Goal: Task Accomplishment & Management: Manage account settings

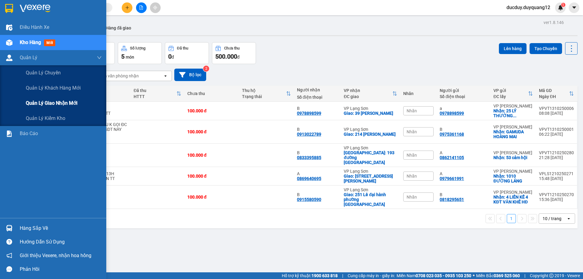
click at [34, 104] on span "Quản lý giao nhận mới" at bounding box center [52, 103] width 52 height 8
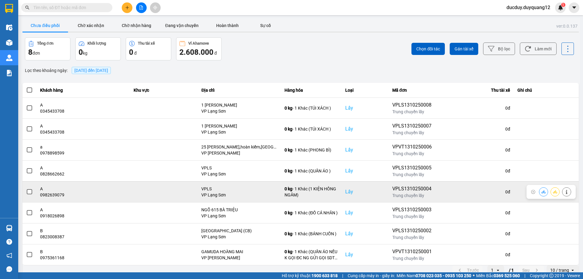
scroll to position [7, 0]
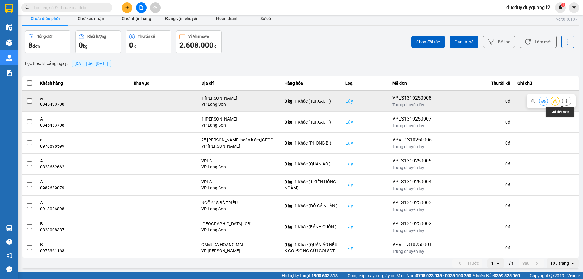
click at [564, 99] on icon at bounding box center [566, 101] width 4 height 4
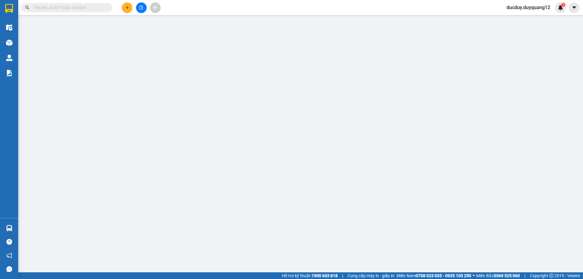
type input "0345433708"
type input "A"
checkbox input "true"
type input "1 [PERSON_NAME]"
type input "0379203633"
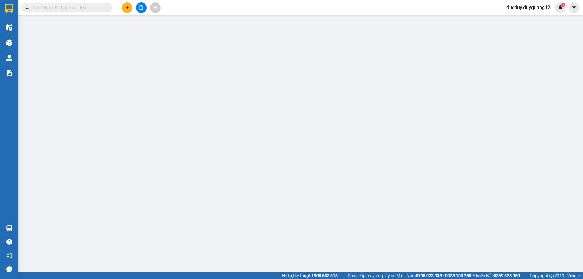
type input "B"
checkbox input "true"
type input "CC A5 ĐẠI KIM,[PERSON_NAME],HOÀNG MAI,[GEOGRAPHIC_DATA]"
type input "100.000"
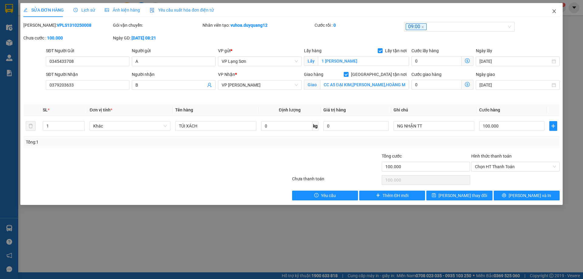
click at [553, 9] on icon "close" at bounding box center [553, 11] width 5 height 5
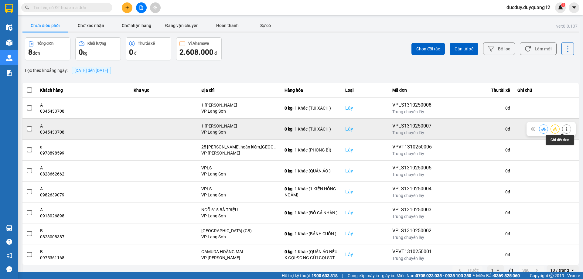
click at [564, 129] on icon at bounding box center [566, 129] width 4 height 4
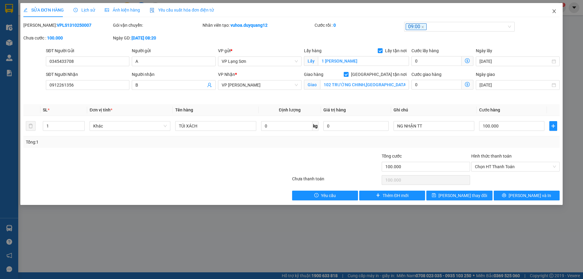
click at [553, 8] on span "Close" at bounding box center [553, 11] width 17 height 17
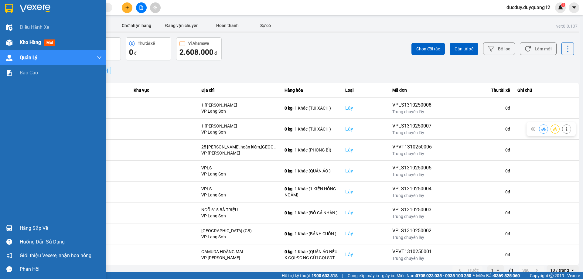
click at [22, 45] on span "Kho hàng" at bounding box center [30, 42] width 21 height 6
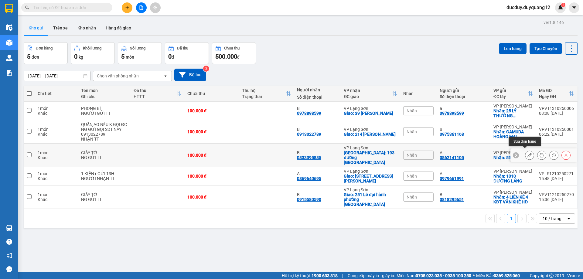
click at [527, 153] on icon at bounding box center [529, 155] width 4 height 4
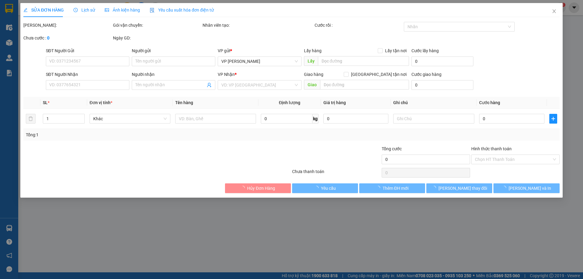
type input "0862141105"
type input "A"
checkbox input "true"
type input "53 cảm hội"
type input "0833395885"
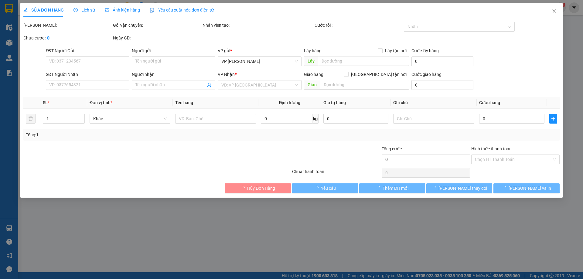
type input "B"
checkbox input "true"
type input "193 [GEOGRAPHIC_DATA]"
type input "100.000"
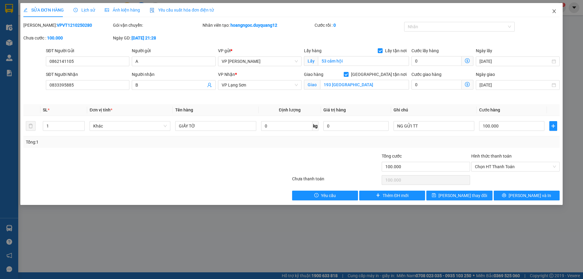
click at [555, 11] on icon "close" at bounding box center [553, 11] width 5 height 5
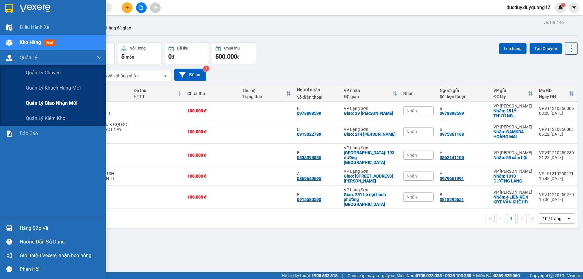
click at [39, 104] on span "Quản lý giao nhận mới" at bounding box center [52, 103] width 52 height 8
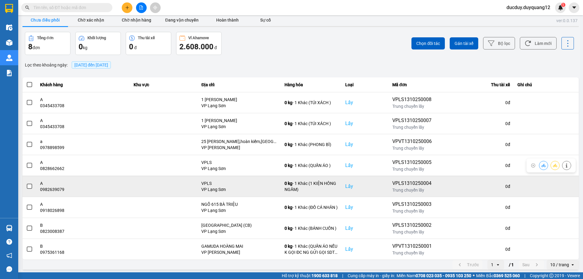
scroll to position [7, 0]
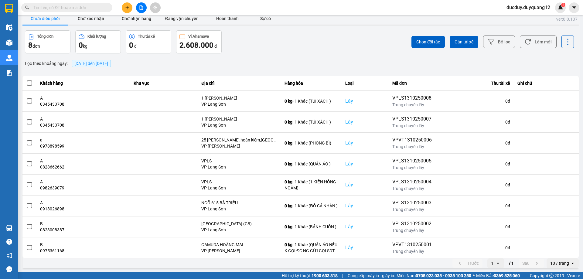
click at [108, 63] on span "[DATE] đến [DATE]" at bounding box center [91, 63] width 34 height 5
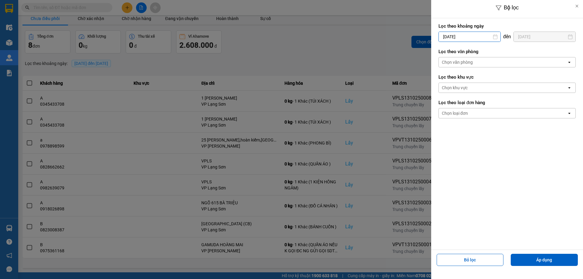
click at [464, 37] on input "[DATE]" at bounding box center [470, 37] width 62 height 10
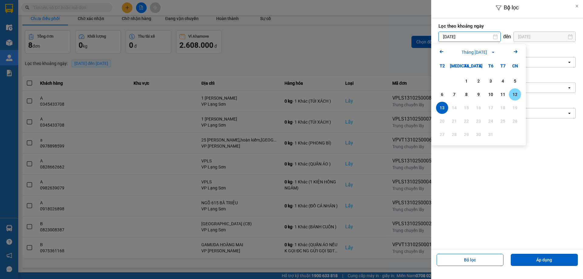
click at [517, 95] on div "12" at bounding box center [515, 94] width 8 height 7
type input "[DATE]"
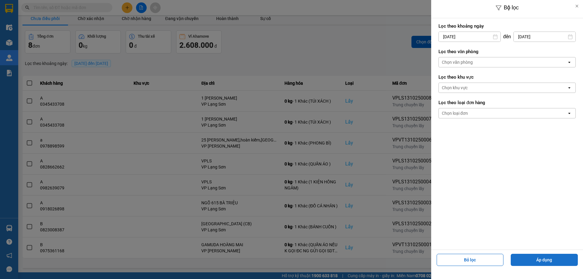
click at [548, 256] on button "Áp dụng" at bounding box center [544, 260] width 67 height 12
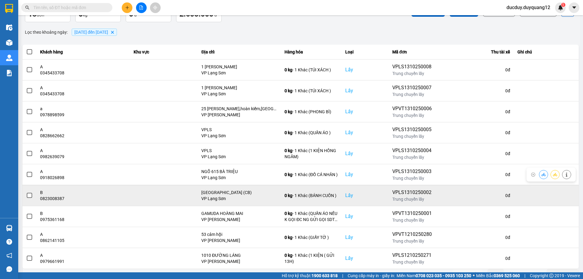
scroll to position [49, 0]
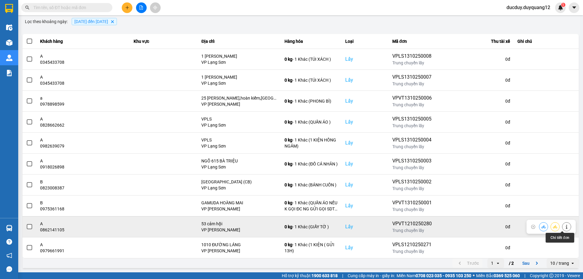
click at [564, 227] on icon at bounding box center [566, 227] width 4 height 4
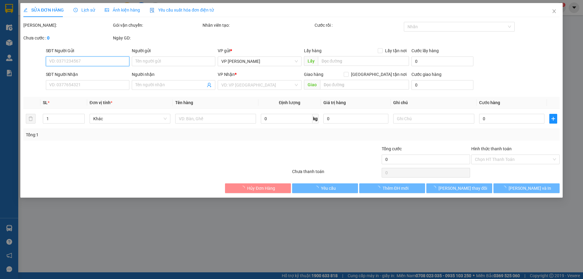
type input "0862141105"
type input "A"
checkbox input "true"
type input "53 cảm hội"
type input "0833395885"
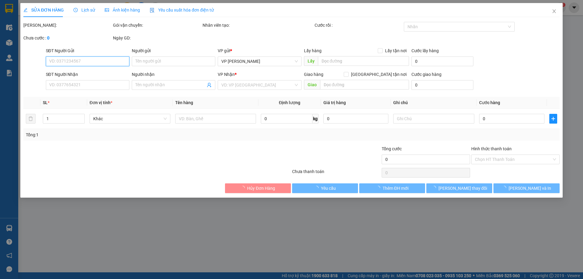
type input "B"
checkbox input "true"
type input "193 [GEOGRAPHIC_DATA]"
type input "100.000"
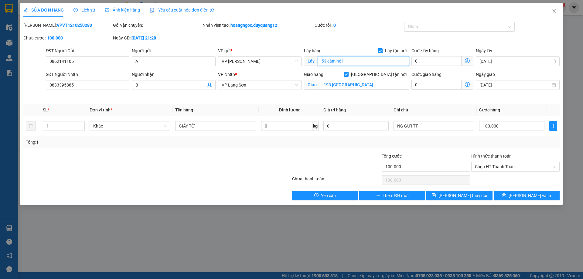
click at [349, 60] on input "53 cảm hội" at bounding box center [363, 61] width 91 height 10
click at [363, 62] on input "53 cảm hội" at bounding box center [363, 61] width 91 height 10
type input "53 cảm hội,hai bà trưng,[GEOGRAPHIC_DATA]"
click at [452, 195] on span "[PERSON_NAME] thay đổi" at bounding box center [462, 195] width 49 height 7
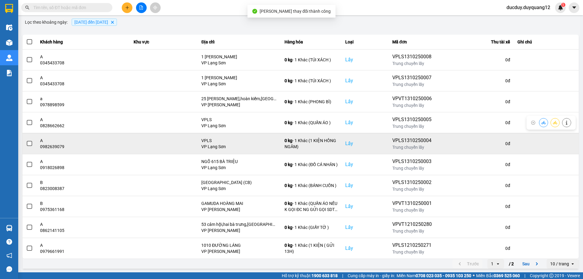
scroll to position [49, 0]
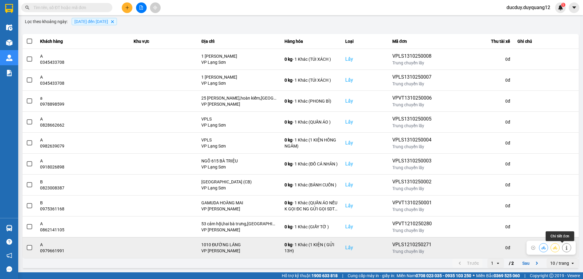
click at [564, 249] on icon at bounding box center [566, 248] width 4 height 4
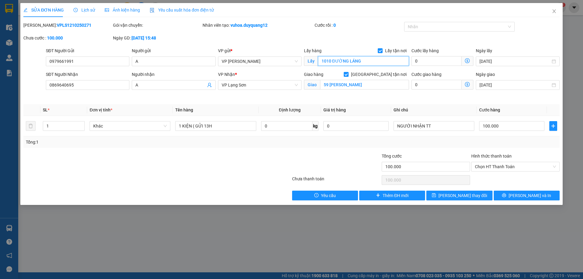
click at [365, 59] on input "1010 ĐƯỜNG LÁNG" at bounding box center [363, 61] width 91 height 10
click at [377, 58] on input "1010 ĐƯỜNG LÁNG" at bounding box center [363, 61] width 91 height 10
type input "1010 ĐƯỜNG LÁNG,[GEOGRAPHIC_DATA],[GEOGRAPHIC_DATA]"
click at [436, 197] on icon "save" at bounding box center [434, 195] width 4 height 4
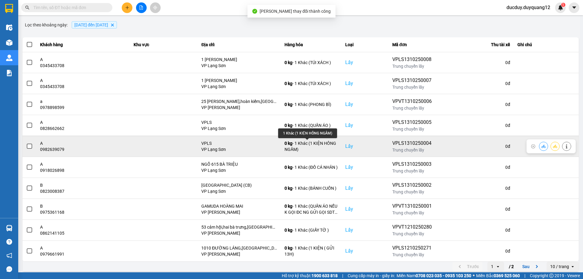
scroll to position [49, 0]
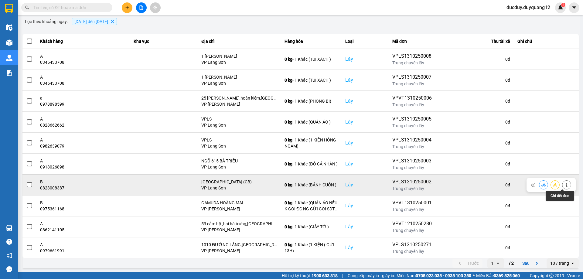
click at [564, 184] on icon at bounding box center [566, 185] width 4 height 4
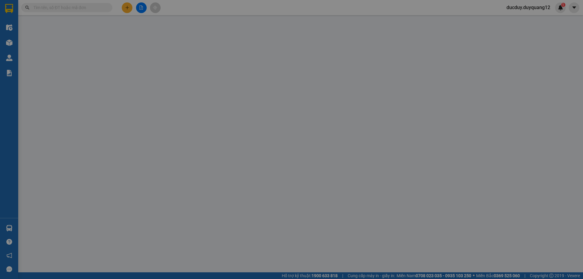
type input "0823008387"
type input "B"
checkbox input "true"
type input "[GEOGRAPHIC_DATA] (CB)"
type input "0962812216"
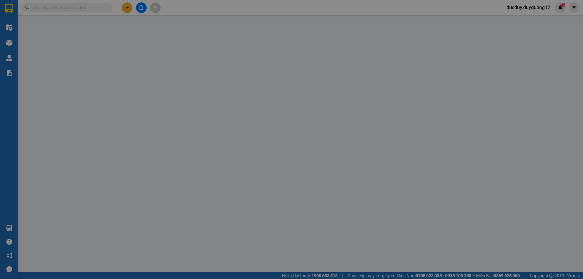
type input "A"
checkbox input "true"
type input "79 [PERSON_NAME] TƯỞNG TX HN"
type input "130.000"
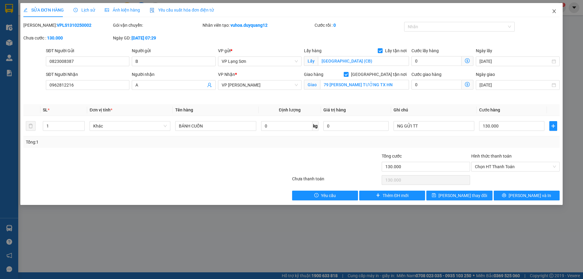
click at [553, 9] on icon "close" at bounding box center [553, 11] width 5 height 5
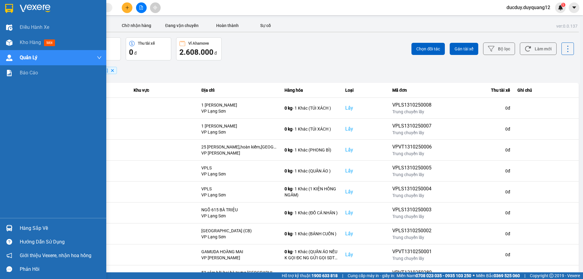
click at [34, 227] on div "Hàng sắp về" at bounding box center [61, 228] width 82 height 9
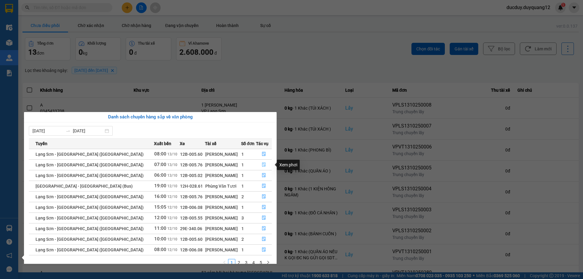
click at [262, 162] on icon "file-done" at bounding box center [264, 164] width 4 height 4
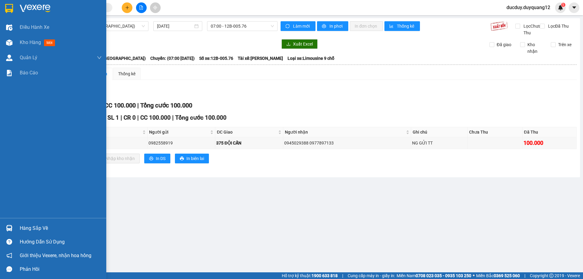
click at [28, 227] on div "Hàng sắp về" at bounding box center [61, 228] width 82 height 9
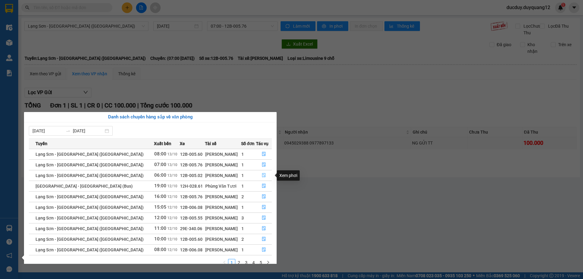
click at [263, 173] on icon "file-done" at bounding box center [264, 175] width 4 height 4
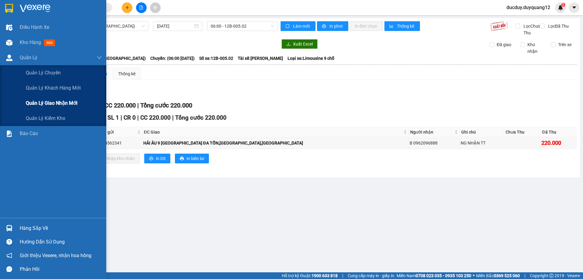
click at [42, 110] on div "Quản lý giao nhận mới" at bounding box center [64, 103] width 76 height 15
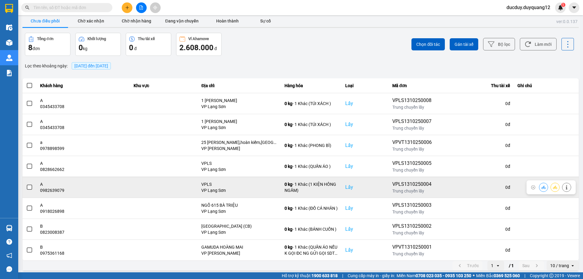
scroll to position [7, 0]
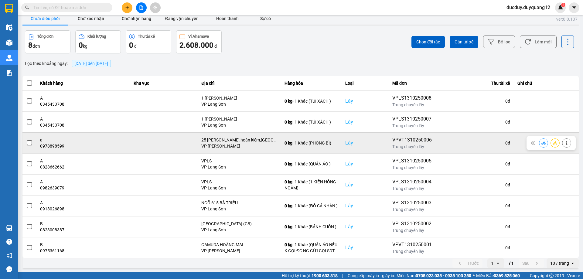
click at [31, 141] on span at bounding box center [29, 142] width 5 height 5
click at [26, 140] on input "checkbox" at bounding box center [26, 140] width 0 height 0
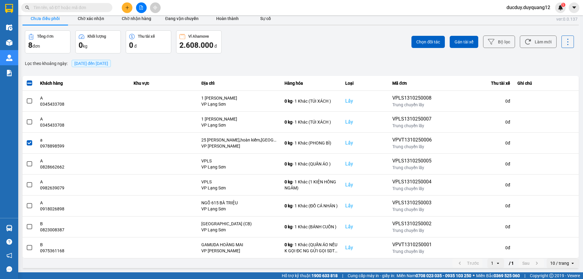
drag, startPoint x: 576, startPoint y: 5, endPoint x: 562, endPoint y: 22, distance: 21.3
click at [575, 5] on icon "caret-down" at bounding box center [573, 7] width 5 height 5
click at [560, 23] on div "Cấu hình nhà xe" at bounding box center [557, 22] width 31 height 7
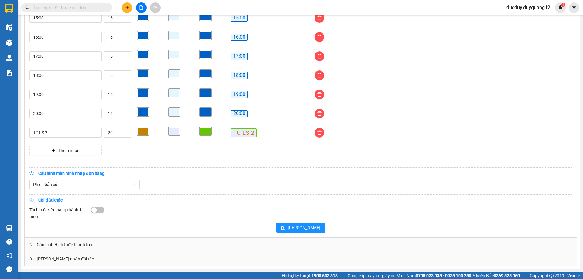
click at [91, 260] on div "[PERSON_NAME] nhận đối tác" at bounding box center [301, 259] width 552 height 14
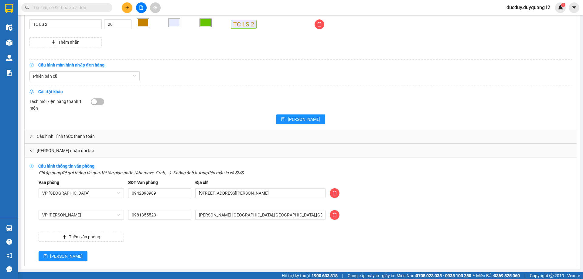
scroll to position [610, 0]
drag, startPoint x: 297, startPoint y: 216, endPoint x: 150, endPoint y: 232, distance: 148.6
click at [150, 232] on div "Văn phòng VP [GEOGRAPHIC_DATA] SĐT Văn phòng 0942898989 Địa chỉ [STREET_ADDRESS…" at bounding box center [305, 210] width 533 height 63
type input "[STREET_ADDRESS][PERSON_NAME]"
click at [46, 253] on button "[PERSON_NAME]" at bounding box center [63, 256] width 49 height 10
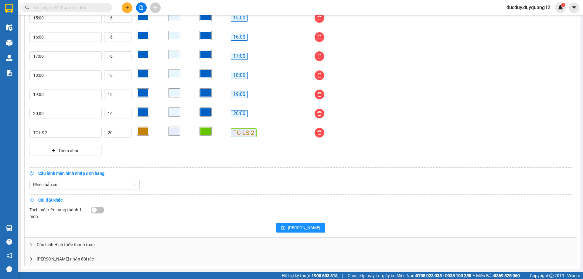
scroll to position [501, 0]
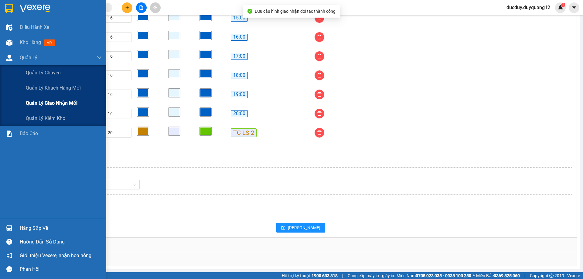
click at [43, 100] on span "Quản lý giao nhận mới" at bounding box center [52, 103] width 52 height 8
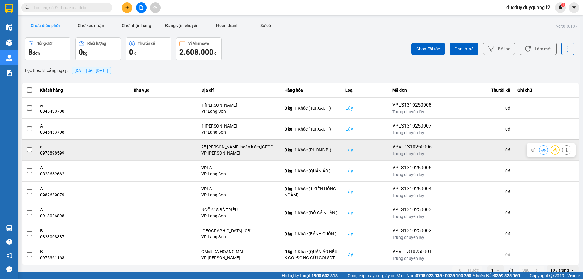
click at [30, 148] on span at bounding box center [29, 149] width 5 height 5
click at [26, 147] on input "checkbox" at bounding box center [26, 147] width 0 height 0
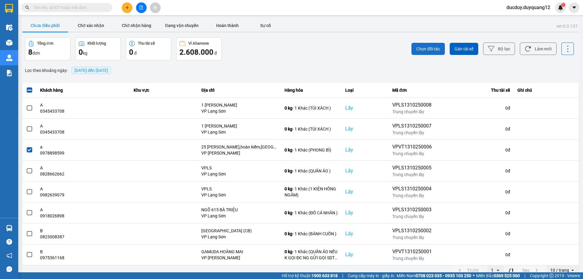
click at [413, 52] on button "Chọn đối tác" at bounding box center [427, 49] width 33 height 12
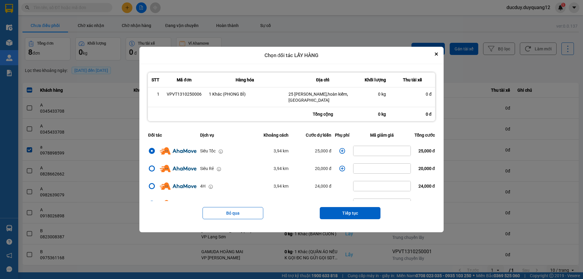
click at [350, 209] on button "Tiếp tục" at bounding box center [350, 213] width 61 height 12
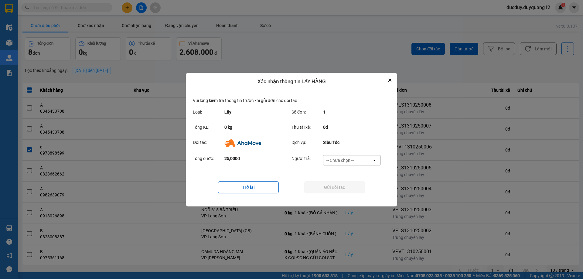
click at [337, 158] on div "-- Chưa chọn --" at bounding box center [339, 160] width 27 height 6
click at [344, 193] on span "Ví Ahamove" at bounding box center [339, 195] width 25 height 6
click at [338, 183] on button "Gửi đối tác" at bounding box center [334, 187] width 61 height 12
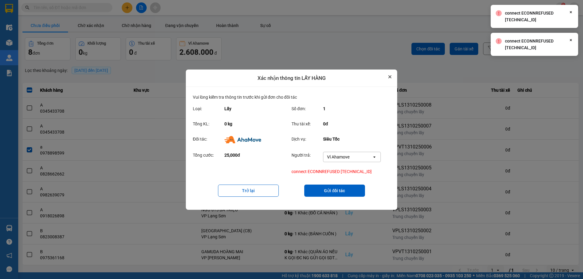
click at [389, 75] on icon "Close" at bounding box center [389, 76] width 3 height 3
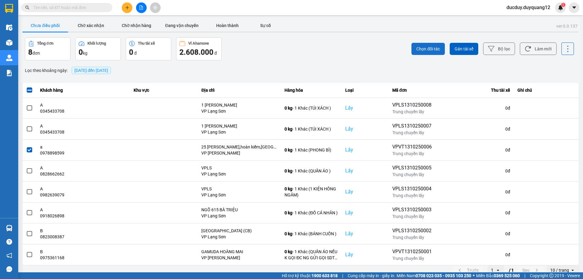
click at [432, 47] on span "Chọn đối tác" at bounding box center [428, 49] width 24 height 6
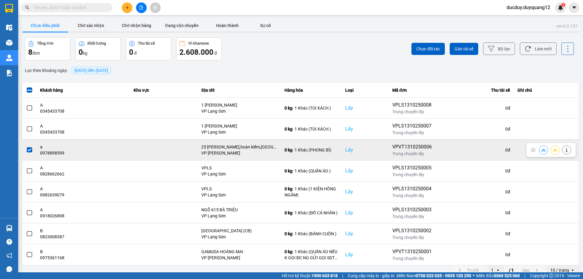
click at [29, 151] on span at bounding box center [29, 149] width 5 height 5
click at [26, 147] on input "checkbox" at bounding box center [26, 147] width 0 height 0
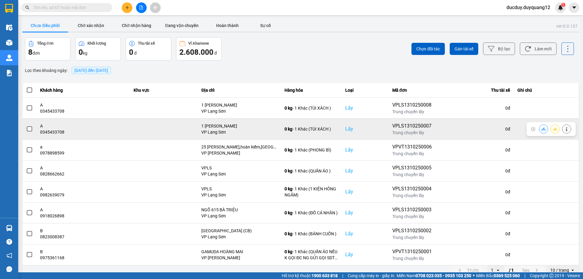
click at [28, 130] on span at bounding box center [29, 128] width 5 height 5
click at [26, 126] on input "checkbox" at bounding box center [26, 126] width 0 height 0
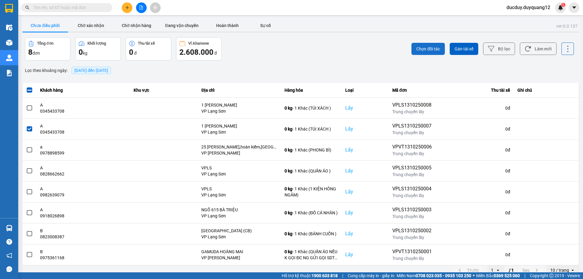
click at [424, 47] on span "Chọn đối tác" at bounding box center [428, 49] width 24 height 6
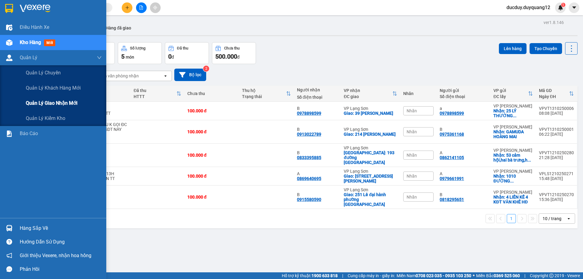
click at [49, 101] on span "Quản lý giao nhận mới" at bounding box center [52, 103] width 52 height 8
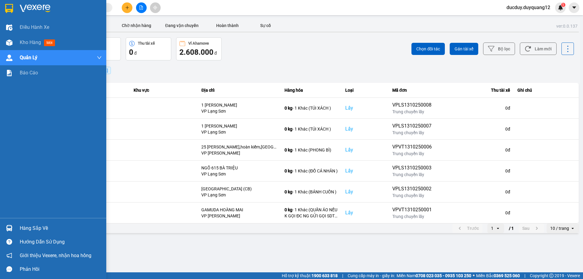
click at [35, 227] on div "Hàng sắp về" at bounding box center [61, 228] width 82 height 9
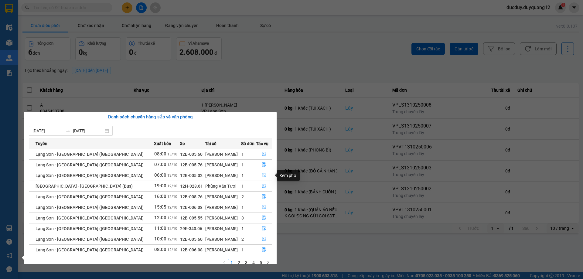
click at [263, 175] on icon "file-done" at bounding box center [264, 175] width 4 height 4
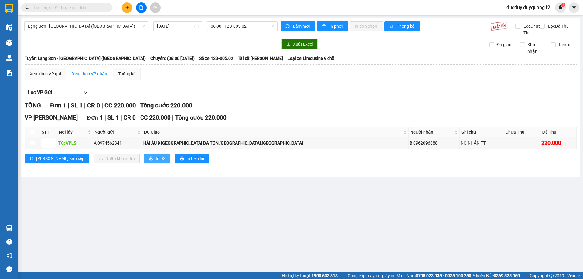
click at [156, 162] on span "In DS" at bounding box center [161, 158] width 10 height 7
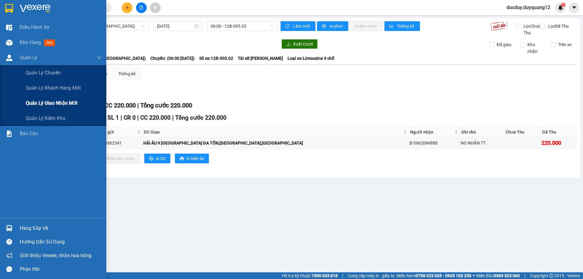
click at [33, 104] on span "Quản lý giao nhận mới" at bounding box center [52, 103] width 52 height 8
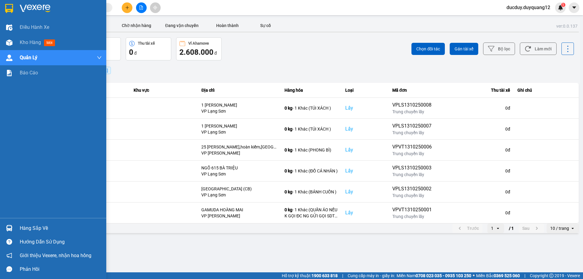
click at [29, 230] on div "Hàng sắp về" at bounding box center [61, 228] width 82 height 9
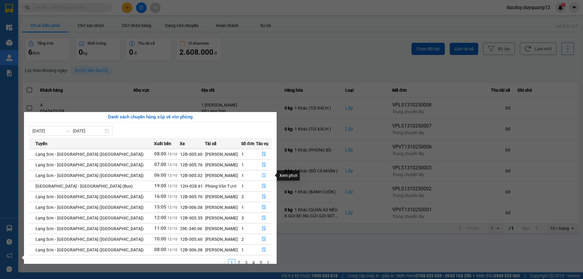
click at [262, 174] on icon "file-done" at bounding box center [264, 175] width 4 height 4
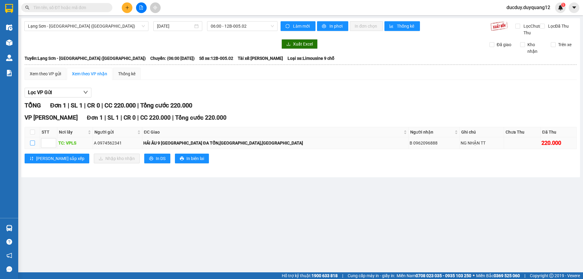
click at [35, 145] on input "checkbox" at bounding box center [32, 143] width 5 height 5
checkbox input "true"
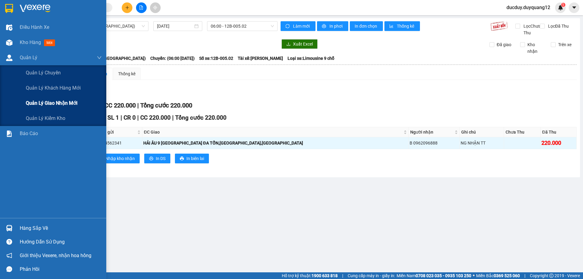
click at [62, 106] on span "Quản lý giao nhận mới" at bounding box center [52, 103] width 52 height 8
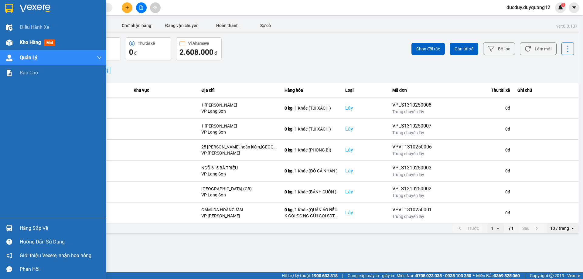
click at [25, 39] on span "Kho hàng" at bounding box center [30, 42] width 21 height 6
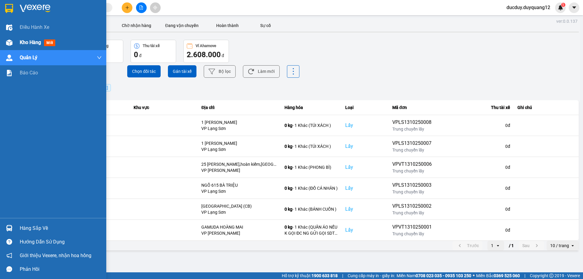
click at [25, 39] on span "Kho hàng" at bounding box center [30, 42] width 21 height 6
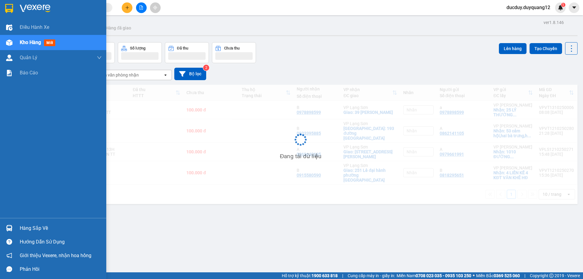
click at [25, 39] on span "Kho hàng" at bounding box center [30, 42] width 21 height 6
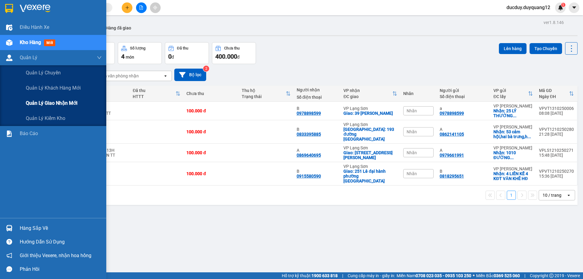
click at [35, 101] on span "Quản lý giao nhận mới" at bounding box center [52, 103] width 52 height 8
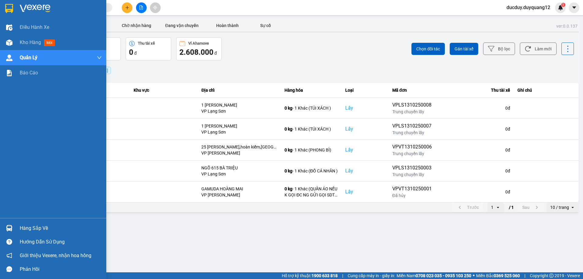
click at [22, 227] on main "ver: 0.0.137 Chưa điều phối Chờ xác nhận Chờ nhận hàng Đang vận chuyển Hoàn thà…" at bounding box center [291, 136] width 583 height 272
click at [19, 229] on div "Hàng sắp về" at bounding box center [53, 228] width 106 height 14
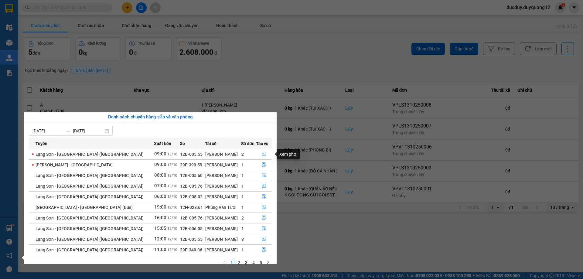
click at [260, 151] on button "button" at bounding box center [263, 154] width 15 height 10
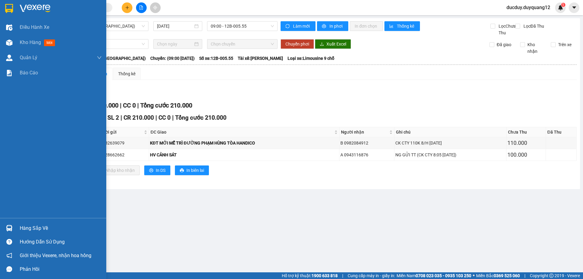
click at [26, 227] on div "Hàng sắp về" at bounding box center [61, 228] width 82 height 9
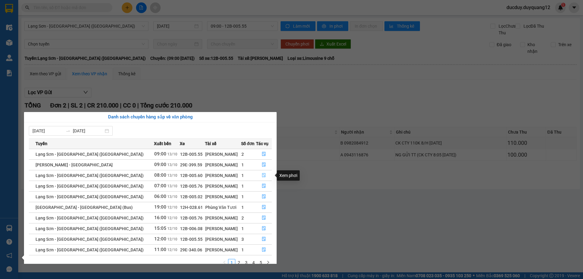
click at [262, 175] on icon "file-done" at bounding box center [264, 175] width 4 height 4
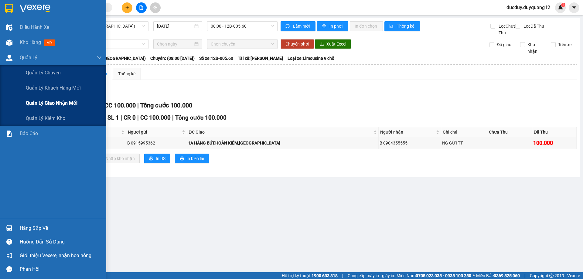
click at [43, 104] on span "Quản lý giao nhận mới" at bounding box center [52, 103] width 52 height 8
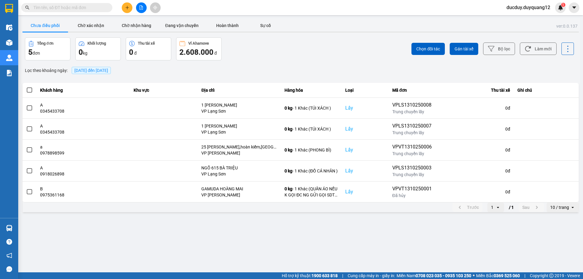
click at [108, 70] on span "[DATE] đến [DATE]" at bounding box center [91, 70] width 34 height 5
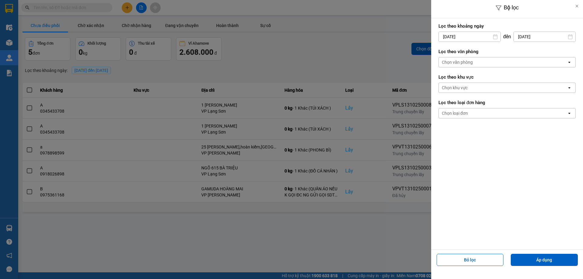
click at [453, 34] on input "[DATE]" at bounding box center [470, 37] width 62 height 10
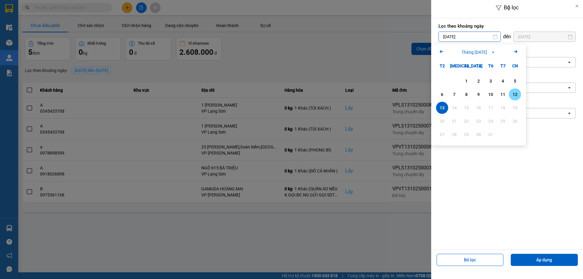
click at [514, 96] on div "12" at bounding box center [515, 94] width 8 height 7
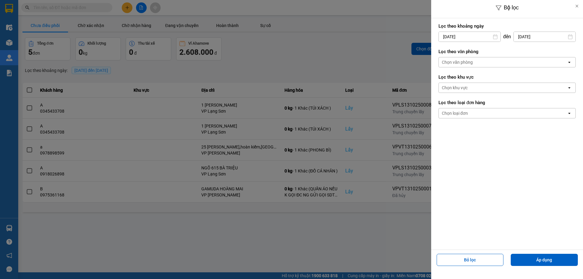
type input "[DATE]"
click at [558, 260] on button "Áp dụng" at bounding box center [544, 260] width 67 height 12
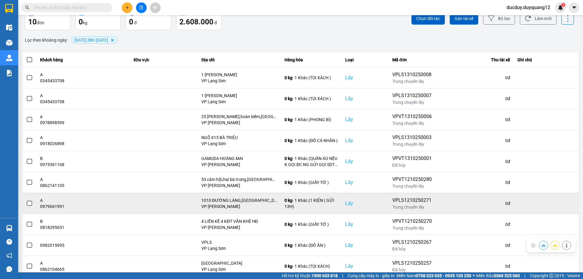
scroll to position [49, 0]
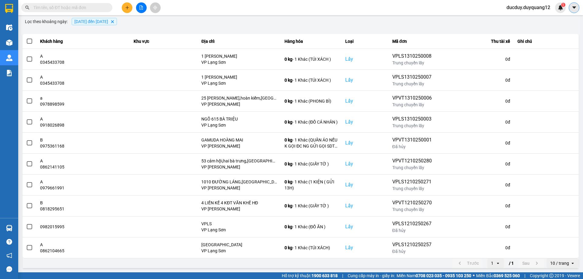
click at [572, 7] on icon "caret-down" at bounding box center [573, 7] width 5 height 5
click at [558, 25] on div "Cấu hình nhà xe" at bounding box center [557, 22] width 31 height 7
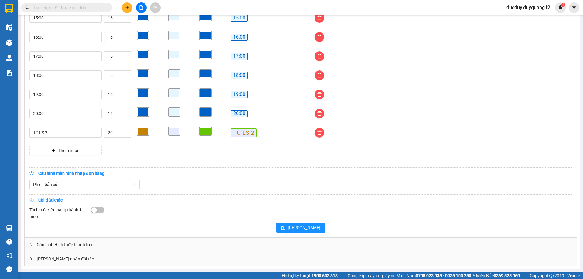
click at [155, 260] on div "[PERSON_NAME] nhận đối tác" at bounding box center [301, 259] width 552 height 14
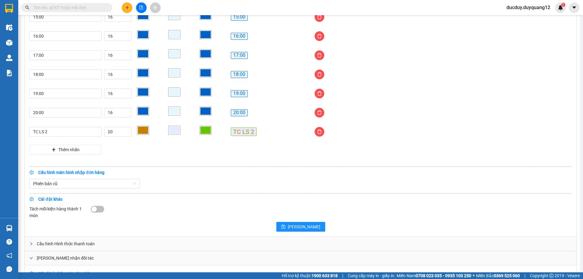
scroll to position [607, 0]
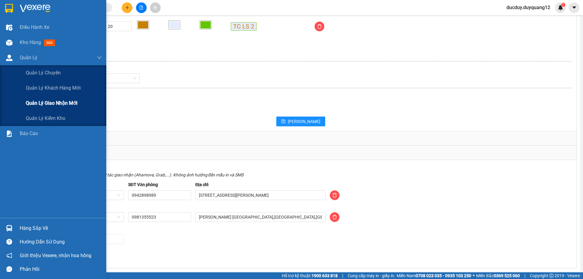
click at [58, 100] on span "Quản lý giao nhận mới" at bounding box center [52, 103] width 52 height 8
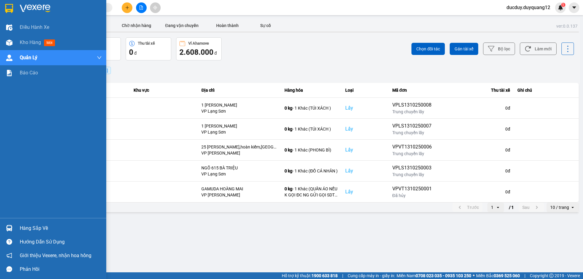
click at [17, 228] on div "Hàng sắp về" at bounding box center [53, 228] width 106 height 14
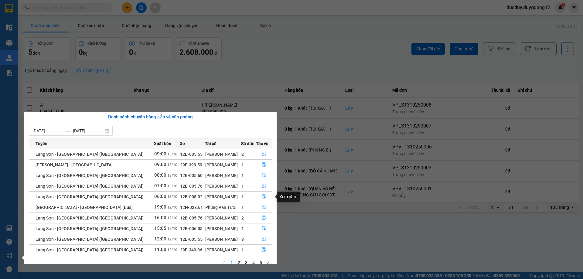
click at [262, 196] on icon "file-done" at bounding box center [264, 196] width 4 height 4
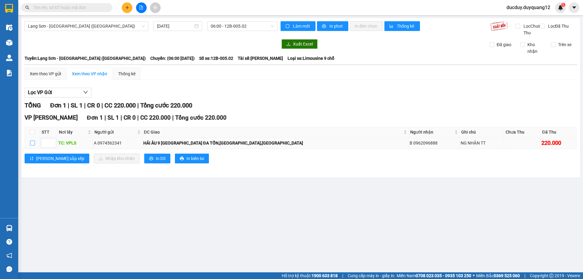
click at [33, 145] on input "checkbox" at bounding box center [32, 143] width 5 height 5
checkbox input "true"
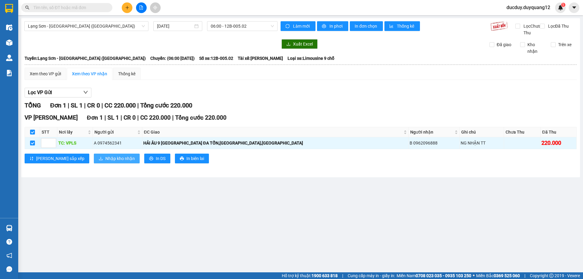
click at [94, 163] on button "Nhập kho nhận" at bounding box center [117, 159] width 46 height 10
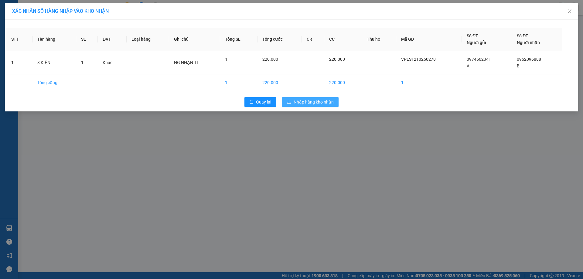
click at [318, 100] on span "Nhập hàng kho nhận" at bounding box center [313, 102] width 40 height 7
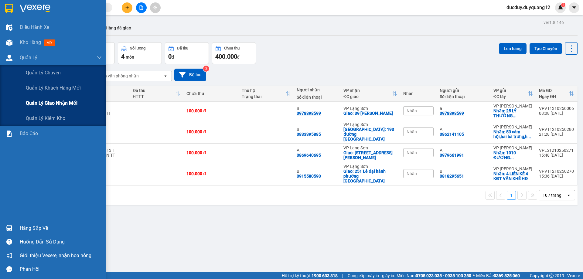
click at [36, 103] on span "Quản lý giao nhận mới" at bounding box center [52, 103] width 52 height 8
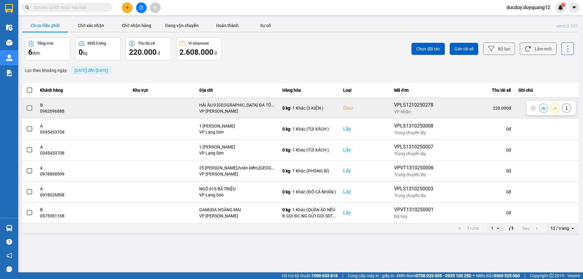
click at [30, 105] on label at bounding box center [29, 108] width 7 height 7
click at [26, 105] on input "checkbox" at bounding box center [26, 105] width 0 height 0
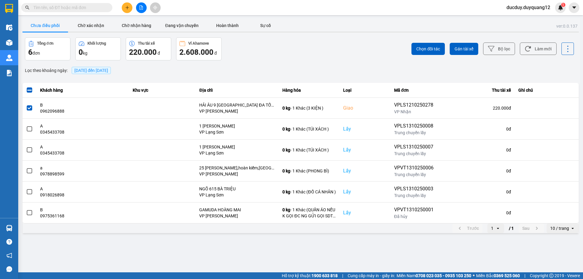
click at [568, 8] on div "ducduy.duyquang12 1" at bounding box center [541, 7] width 81 height 11
click at [573, 7] on icon "caret-down" at bounding box center [574, 7] width 4 height 2
click at [563, 19] on div "Cấu hình nhà xe" at bounding box center [553, 23] width 46 height 12
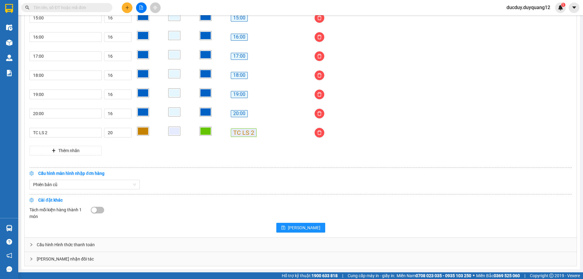
click at [69, 262] on div "[PERSON_NAME] nhận đối tác" at bounding box center [301, 259] width 552 height 14
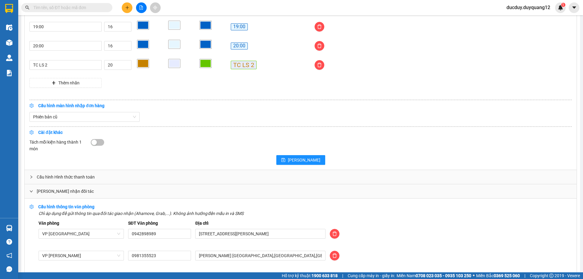
scroll to position [609, 0]
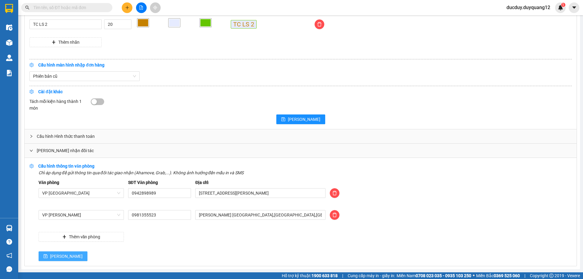
click at [48, 255] on button "[PERSON_NAME]" at bounding box center [63, 256] width 49 height 10
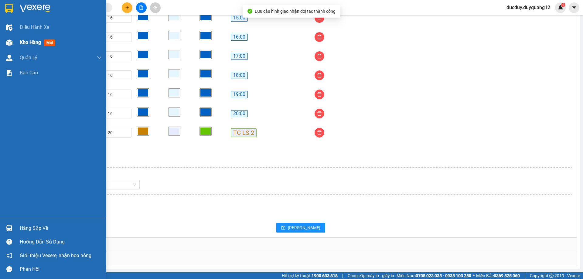
scroll to position [501, 0]
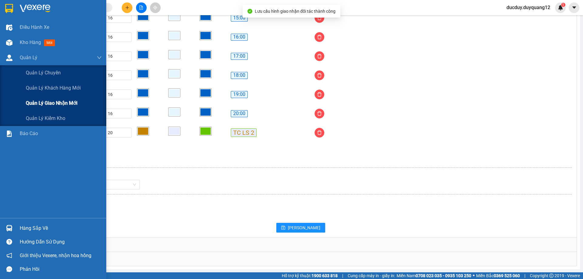
click at [38, 106] on span "Quản lý giao nhận mới" at bounding box center [52, 103] width 52 height 8
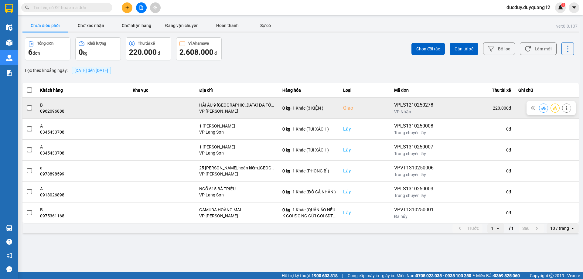
click at [27, 108] on span at bounding box center [29, 107] width 5 height 5
click at [26, 105] on input "checkbox" at bounding box center [26, 105] width 0 height 0
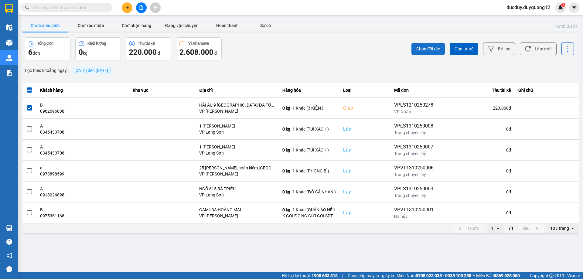
click at [432, 49] on span "Chọn đối tác" at bounding box center [428, 49] width 24 height 6
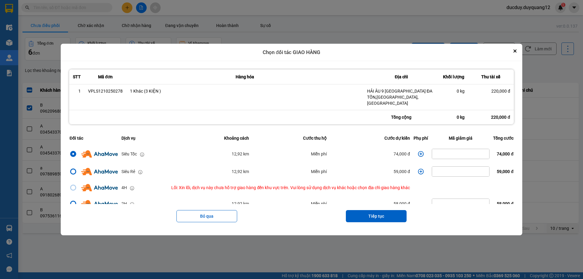
click at [421, 151] on icon "dialog" at bounding box center [421, 154] width 6 height 6
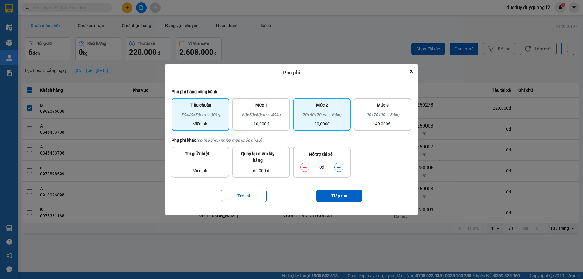
click at [334, 123] on div "20,000đ" at bounding box center [322, 123] width 50 height 7
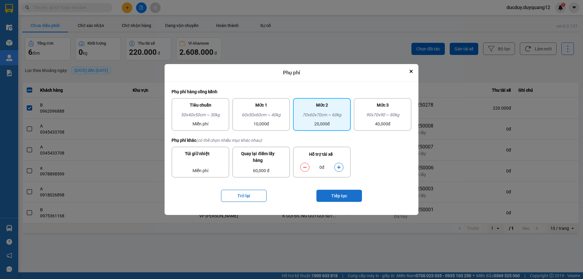
click at [346, 194] on button "Tiếp tục" at bounding box center [339, 196] width 46 height 12
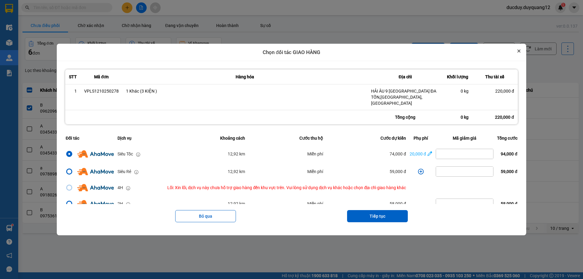
click at [520, 52] on icon "Close" at bounding box center [518, 51] width 2 height 2
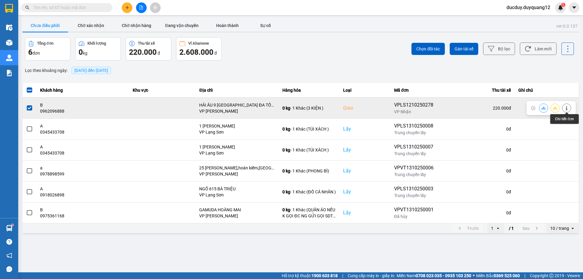
click at [565, 106] on icon at bounding box center [566, 108] width 4 height 4
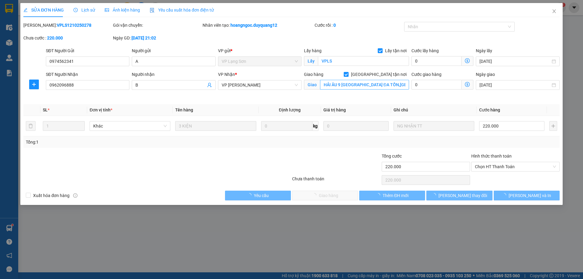
type input "0974562341"
type input "A"
checkbox input "true"
type input "VPLS"
type input "0962096888"
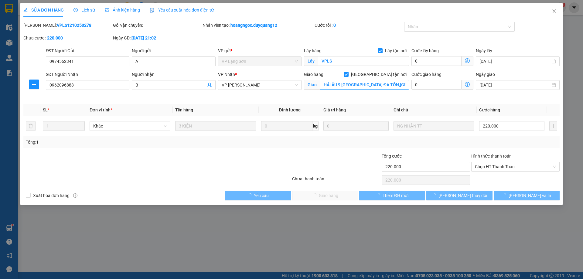
type input "B"
checkbox input "true"
type input "HẢI ÂU 9 [GEOGRAPHIC_DATA] ĐA TỐN,[GEOGRAPHIC_DATA],[GEOGRAPHIC_DATA]"
type input "220.000"
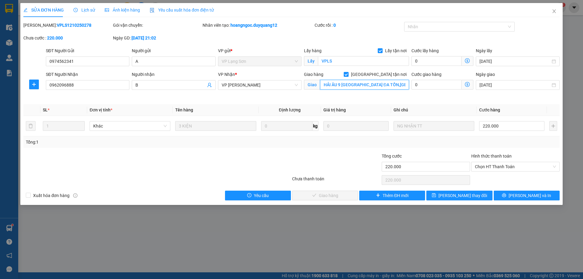
click at [378, 84] on input "HẢI ÂU 9 [GEOGRAPHIC_DATA] ĐA TỐN,[GEOGRAPHIC_DATA],[GEOGRAPHIC_DATA]" at bounding box center [364, 85] width 89 height 10
click at [390, 83] on input "HẢI ÂU 9 [GEOGRAPHIC_DATA] ĐA TỐN,[GEOGRAPHIC_DATA],[GEOGRAPHIC_DATA]" at bounding box center [364, 85] width 89 height 10
click at [555, 10] on icon "close" at bounding box center [553, 11] width 3 height 4
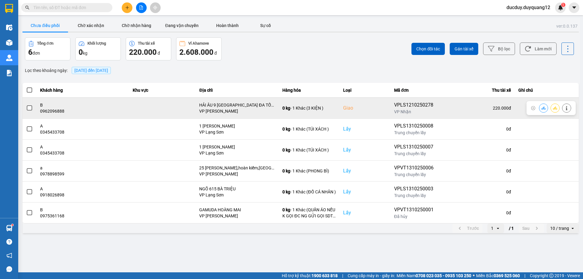
click at [32, 108] on span at bounding box center [29, 107] width 5 height 5
click at [26, 105] on input "checkbox" at bounding box center [26, 105] width 0 height 0
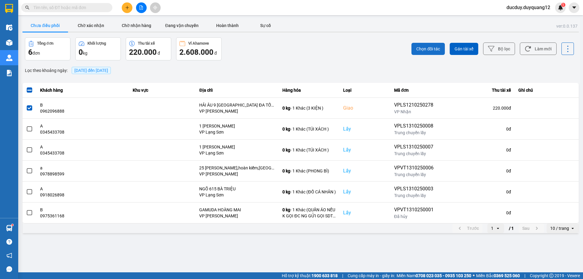
click at [428, 46] on span "Chọn đối tác" at bounding box center [428, 49] width 24 height 6
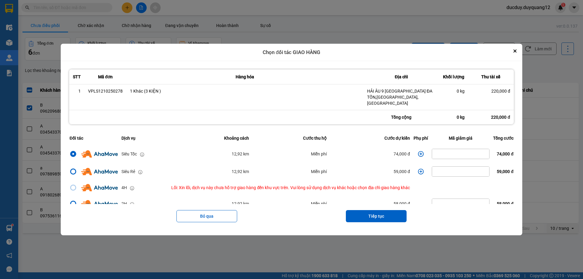
click at [420, 151] on icon "dialog" at bounding box center [421, 154] width 6 height 6
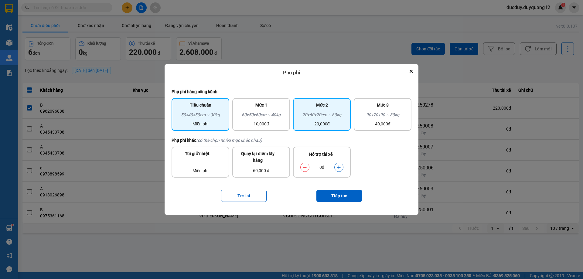
click at [326, 124] on div "20,000đ" at bounding box center [322, 123] width 50 height 7
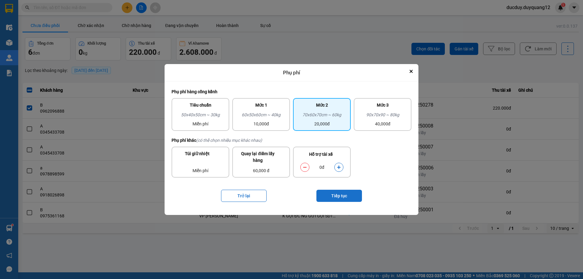
click at [343, 196] on button "Tiếp tục" at bounding box center [339, 196] width 46 height 12
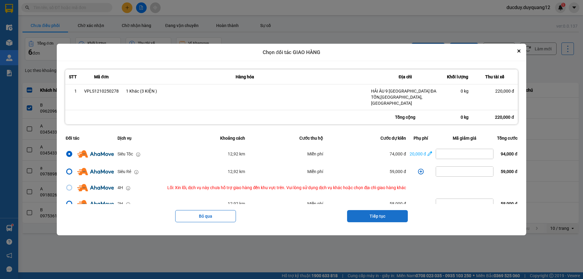
click at [388, 210] on button "Tiếp tục" at bounding box center [377, 216] width 61 height 12
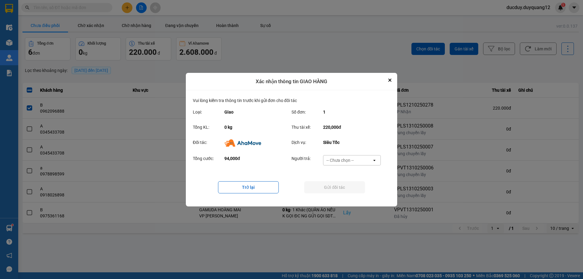
click at [347, 158] on div "-- Chưa chọn --" at bounding box center [339, 160] width 27 height 6
click at [338, 194] on span "Ví Ahamove" at bounding box center [339, 195] width 25 height 6
click at [342, 186] on button "Gửi đối tác" at bounding box center [334, 187] width 61 height 12
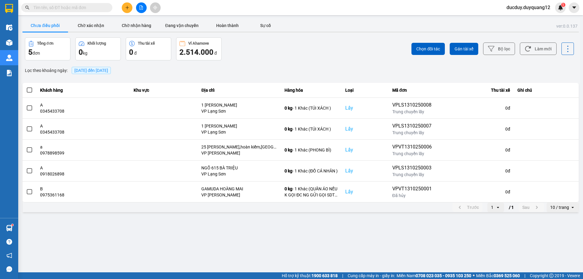
click at [108, 68] on span "[DATE] đến [DATE]" at bounding box center [91, 70] width 34 height 5
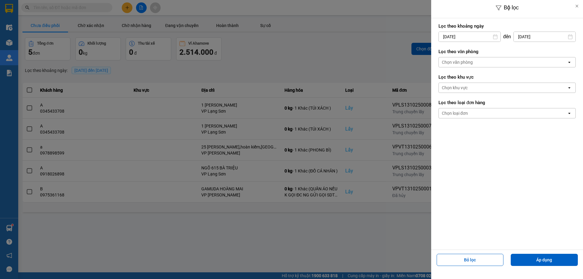
click at [468, 38] on input "[DATE]" at bounding box center [470, 37] width 62 height 10
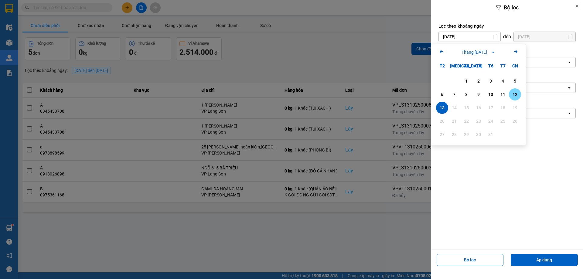
click at [514, 97] on div "12" at bounding box center [515, 94] width 8 height 7
type input "[DATE]"
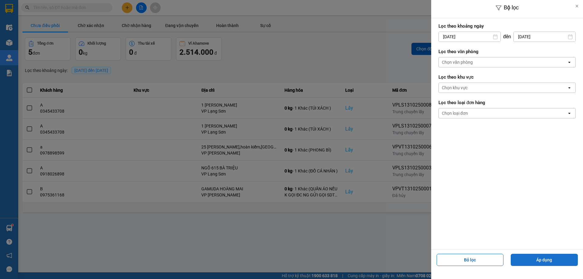
click at [556, 254] on button "Áp dụng" at bounding box center [544, 260] width 67 height 12
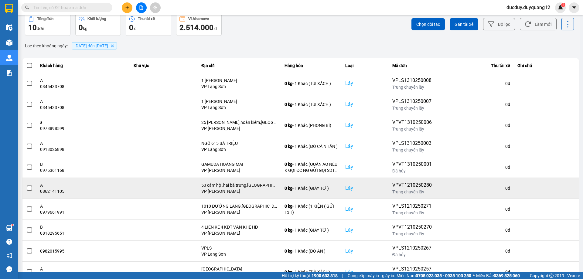
scroll to position [49, 0]
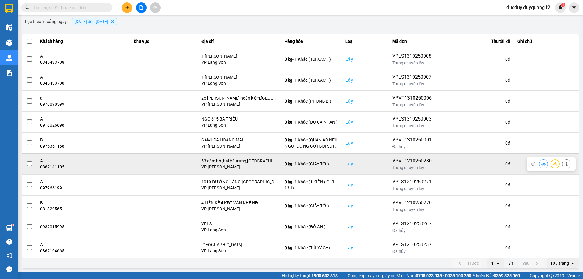
click at [28, 164] on span at bounding box center [29, 163] width 5 height 5
click at [26, 161] on input "checkbox" at bounding box center [26, 161] width 0 height 0
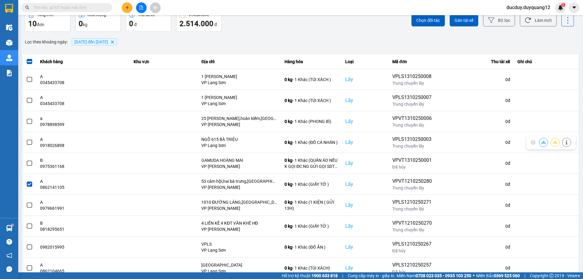
scroll to position [0, 0]
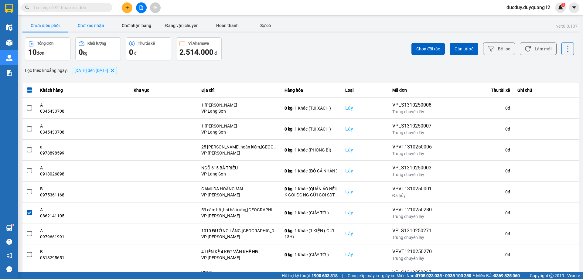
click at [96, 24] on button "Chờ xác nhận" at bounding box center [91, 25] width 46 height 12
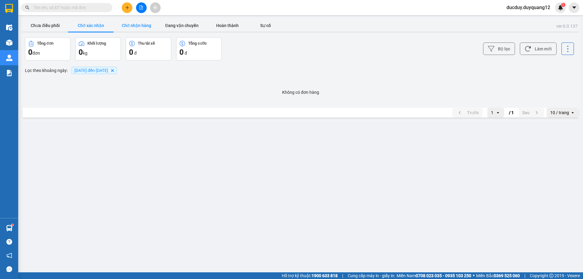
click at [144, 26] on button "Chờ nhận hàng" at bounding box center [137, 25] width 46 height 12
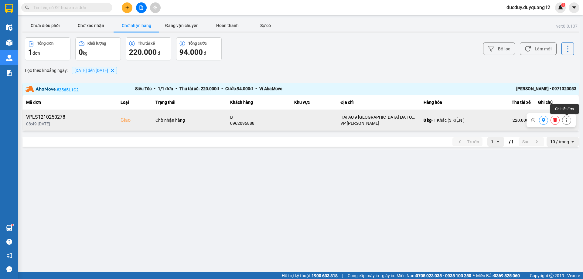
click at [567, 118] on icon at bounding box center [566, 120] width 4 height 4
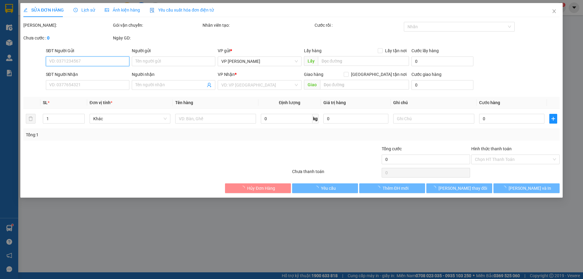
type input "0974562341"
type input "A"
checkbox input "true"
type input "VPLS"
type input "0962096888"
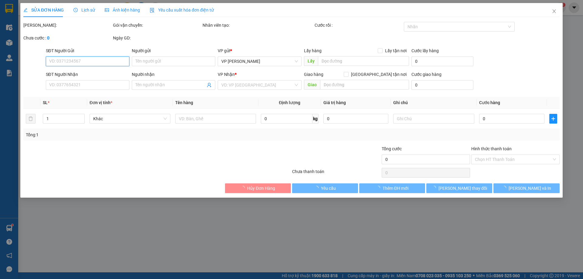
type input "B"
checkbox input "true"
type input "HẢI ÂU 9 [GEOGRAPHIC_DATA] ĐA TỐN,[GEOGRAPHIC_DATA],[GEOGRAPHIC_DATA]"
type input "220.000"
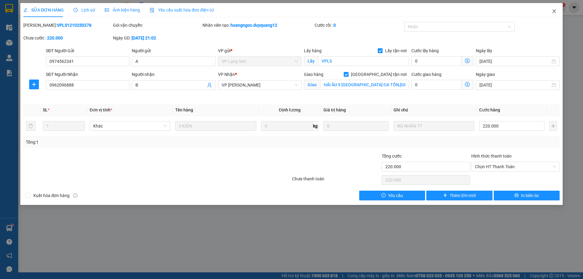
click at [555, 12] on icon "close" at bounding box center [553, 11] width 5 height 5
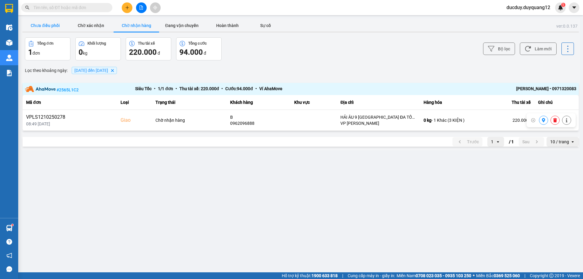
click at [53, 25] on button "Chưa điều phối" at bounding box center [45, 25] width 46 height 12
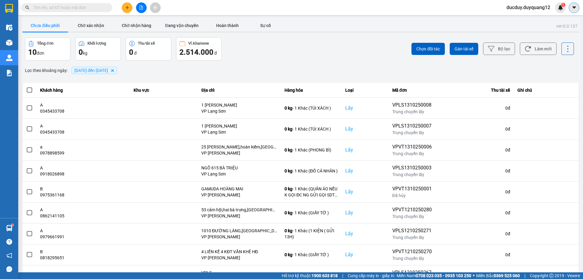
drag, startPoint x: 575, startPoint y: 7, endPoint x: 561, endPoint y: 21, distance: 19.3
click at [574, 7] on icon "caret-down" at bounding box center [574, 7] width 4 height 2
click at [548, 24] on div "Cấu hình nhà xe" at bounding box center [557, 22] width 31 height 7
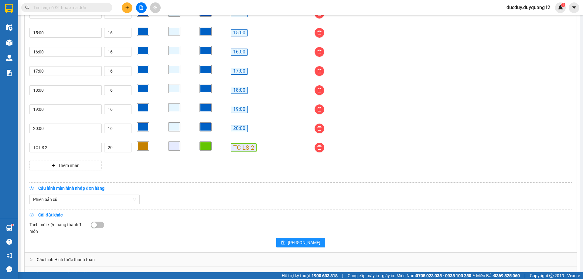
scroll to position [501, 0]
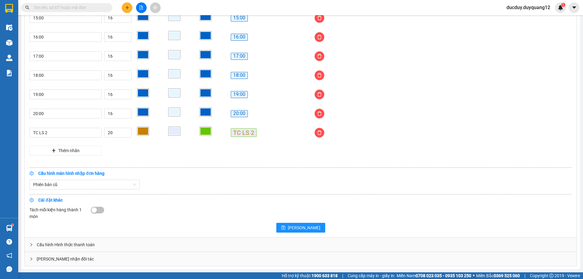
click at [184, 257] on div "[PERSON_NAME] nhận đối tác" at bounding box center [301, 259] width 552 height 14
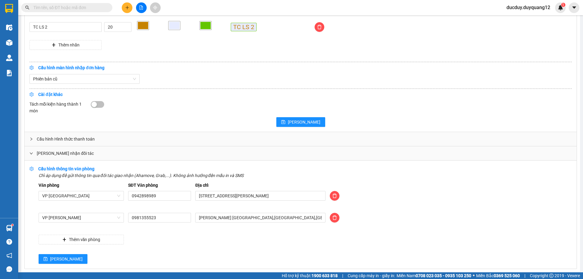
scroll to position [610, 0]
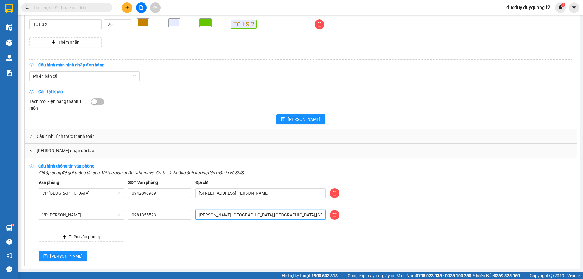
drag, startPoint x: 294, startPoint y: 214, endPoint x: 168, endPoint y: 221, distance: 126.1
click at [168, 221] on div "VP Minh Khai 0981355523 duy quang limousine sài đồng,long biên,hà nội" at bounding box center [304, 218] width 537 height 17
type input "[STREET_ADDRESS][PERSON_NAME]"
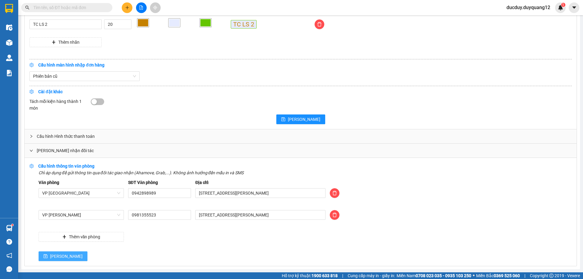
click at [54, 256] on span "[PERSON_NAME]" at bounding box center [66, 256] width 32 height 7
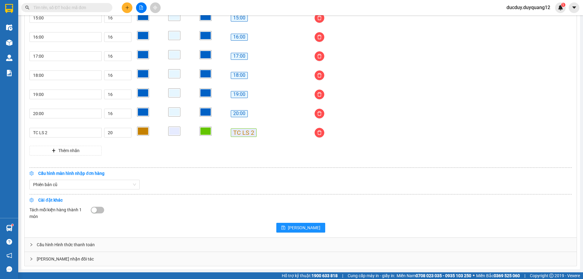
scroll to position [501, 0]
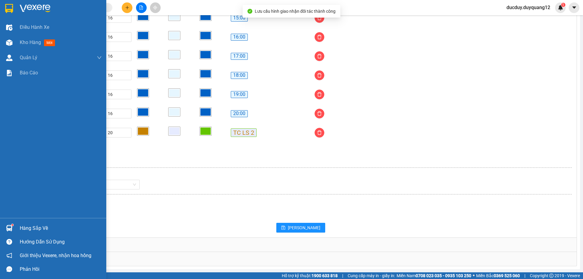
click at [35, 228] on div "Hàng sắp về" at bounding box center [61, 228] width 82 height 9
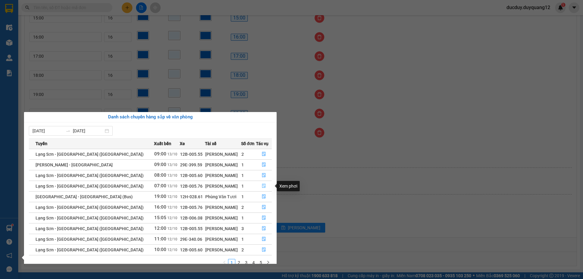
click at [262, 184] on icon "file-done" at bounding box center [264, 186] width 4 height 4
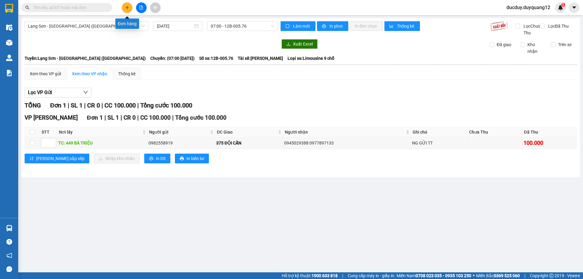
click at [127, 7] on icon "plus" at bounding box center [127, 7] width 4 height 4
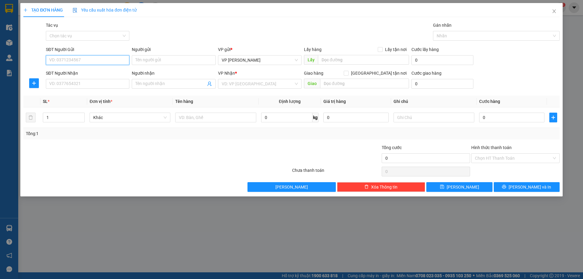
click at [109, 60] on input "SĐT Người Gửi" at bounding box center [87, 60] width 83 height 10
click at [111, 73] on div "0916464863 - A" at bounding box center [87, 72] width 76 height 7
type input "0916464863"
type input "A"
checkbox input "true"
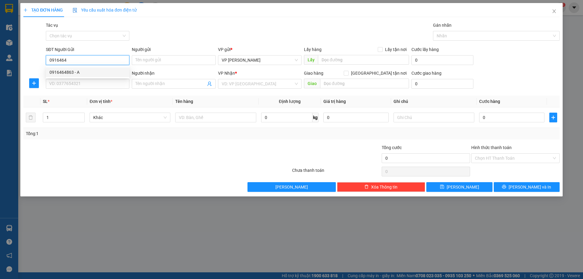
type input "59 NGÕ 570 KIM GIANG,THANH TRÌ,HÀ NỘI"
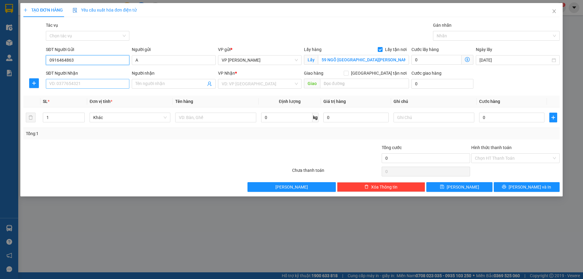
type input "0916464863"
click at [100, 83] on input "SĐT Người Nhận" at bounding box center [87, 84] width 83 height 10
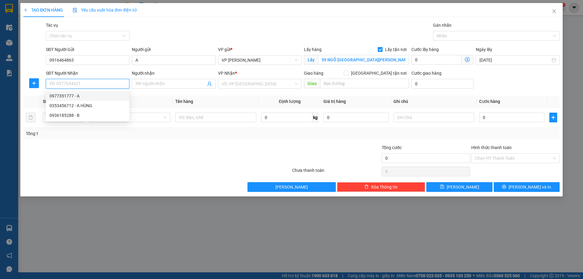
click at [83, 83] on input "SĐT Người Nhận" at bounding box center [87, 84] width 83 height 10
type input "0912299814"
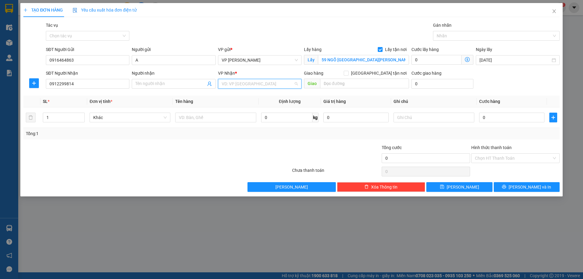
click at [243, 81] on input "search" at bounding box center [258, 83] width 72 height 9
click at [234, 113] on div "VP Lạng Sơn" at bounding box center [260, 115] width 76 height 7
click at [348, 73] on input "[GEOGRAPHIC_DATA] tận nơi" at bounding box center [346, 73] width 4 height 4
checkbox input "true"
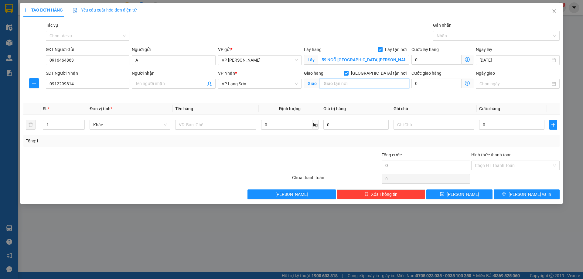
click at [352, 84] on input "text" at bounding box center [364, 84] width 89 height 10
type input "2 hùng vương"
click at [508, 128] on input "0" at bounding box center [511, 125] width 65 height 10
click at [508, 127] on input "0" at bounding box center [511, 125] width 65 height 10
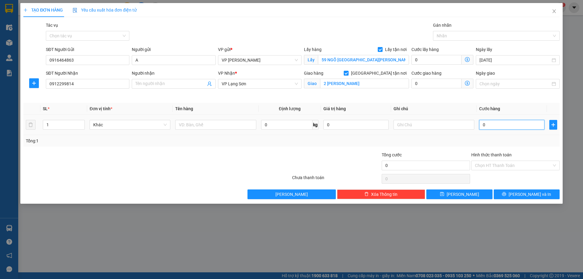
type input "01"
type input "1"
type input "010"
type input "10"
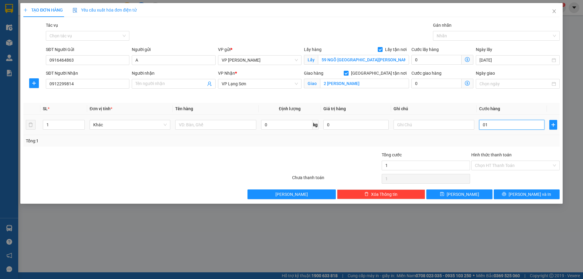
type input "10"
type input "0.100"
type input "100"
type input "100.000"
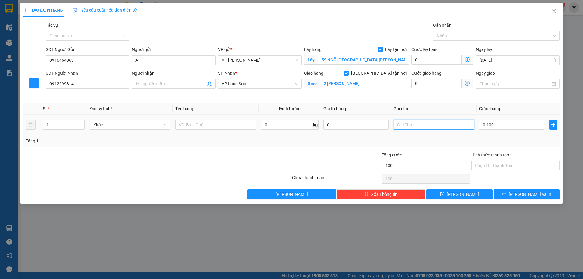
type input "100.000"
click at [447, 125] on input "text" at bounding box center [433, 125] width 81 height 10
type input "ng nhận tt"
click at [197, 125] on input "text" at bounding box center [215, 125] width 81 height 10
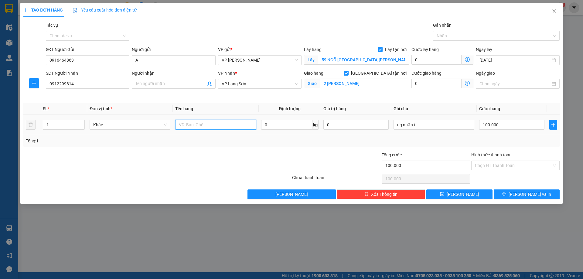
click at [197, 125] on input "text" at bounding box center [215, 125] width 81 height 10
type input "giấy tờ"
click at [142, 82] on input "Người nhận" at bounding box center [170, 83] width 70 height 7
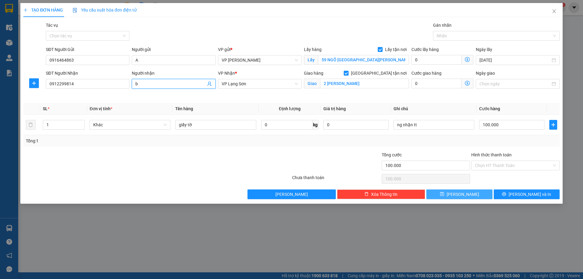
type input "b"
click at [480, 193] on button "[PERSON_NAME]" at bounding box center [459, 194] width 66 height 10
checkbox input "false"
type input "0"
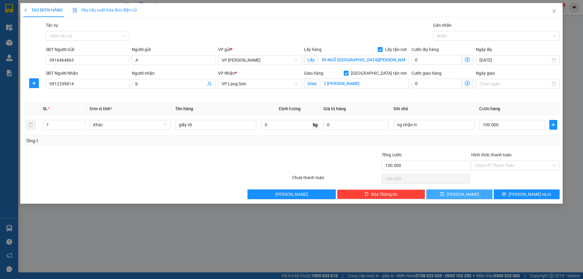
type input "0"
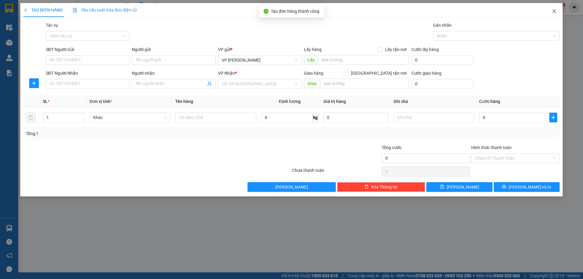
click at [552, 9] on icon "close" at bounding box center [553, 11] width 5 height 5
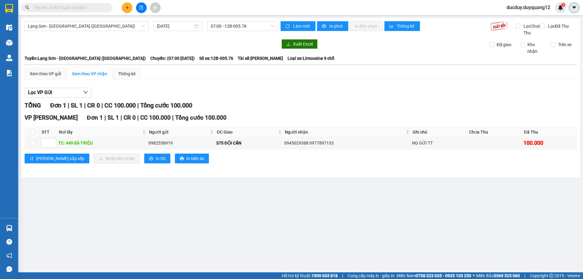
click at [576, 7] on icon "caret-down" at bounding box center [573, 7] width 5 height 5
click at [557, 22] on div "Cấu hình nhà xe" at bounding box center [557, 22] width 31 height 7
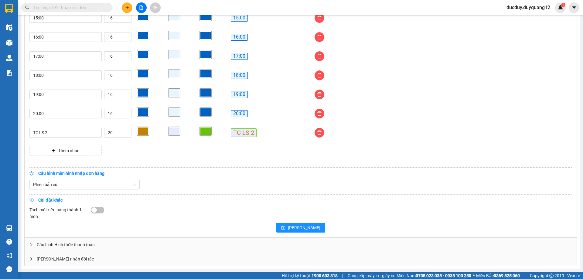
click at [112, 263] on div "[PERSON_NAME] nhận đối tác" at bounding box center [301, 259] width 552 height 14
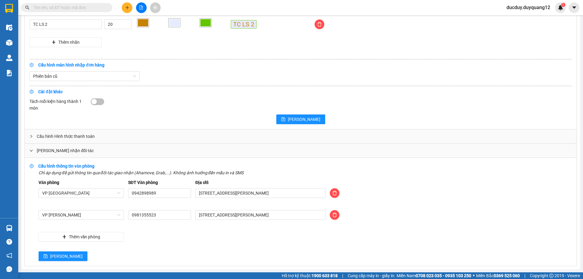
scroll to position [610, 0]
click at [54, 252] on button "[PERSON_NAME]" at bounding box center [63, 256] width 49 height 10
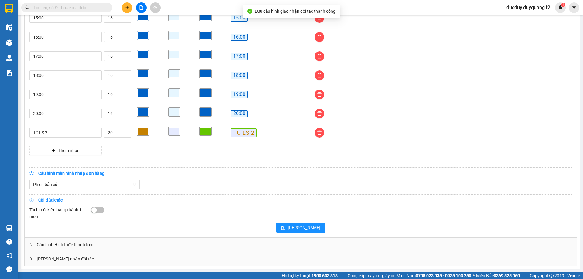
scroll to position [501, 0]
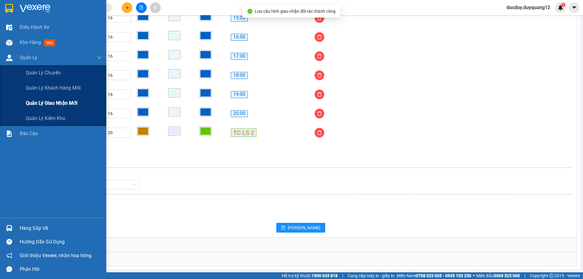
click at [49, 100] on span "Quản lý giao nhận mới" at bounding box center [52, 103] width 52 height 8
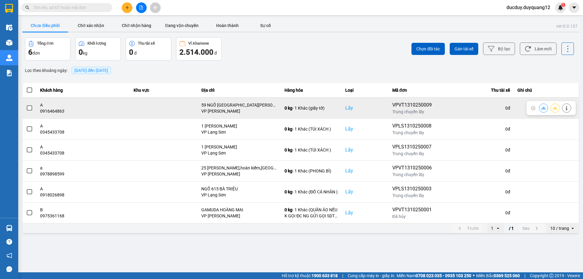
click at [31, 109] on span at bounding box center [29, 107] width 5 height 5
click at [26, 105] on input "checkbox" at bounding box center [26, 105] width 0 height 0
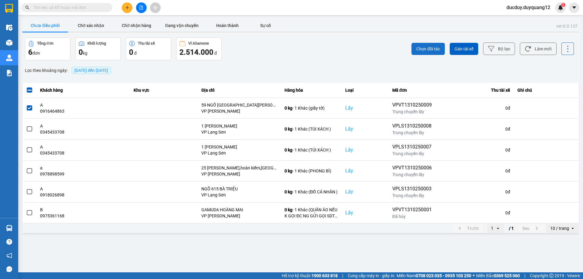
click at [429, 46] on span "Chọn đối tác" at bounding box center [428, 49] width 24 height 6
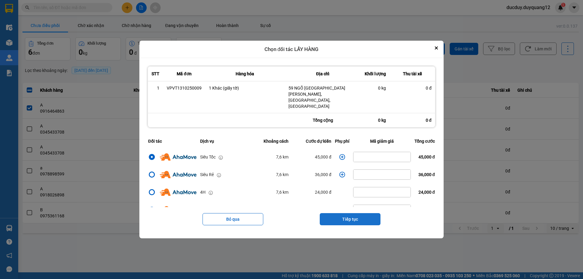
click at [344, 213] on button "Tiếp tục" at bounding box center [350, 219] width 61 height 12
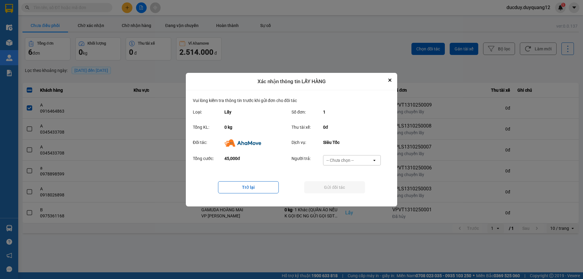
click at [347, 159] on div "-- Chưa chọn --" at bounding box center [339, 160] width 27 height 6
click at [335, 191] on div "Ví Ahamove" at bounding box center [352, 194] width 58 height 11
click at [336, 188] on button "Gửi đối tác" at bounding box center [334, 187] width 61 height 12
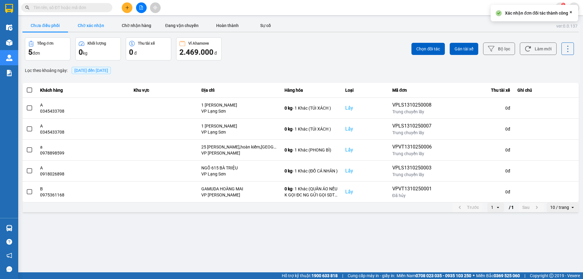
click at [85, 24] on button "Chờ xác nhận" at bounding box center [91, 25] width 46 height 12
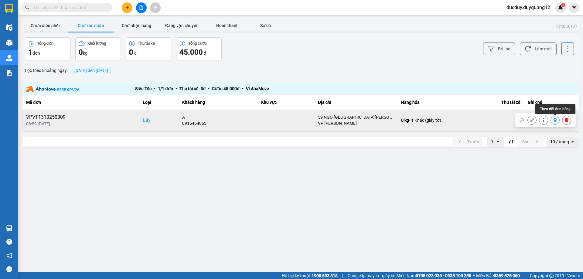
click at [554, 120] on icon at bounding box center [554, 120] width 3 height 4
click at [44, 22] on button "Chưa điều phối" at bounding box center [45, 25] width 46 height 12
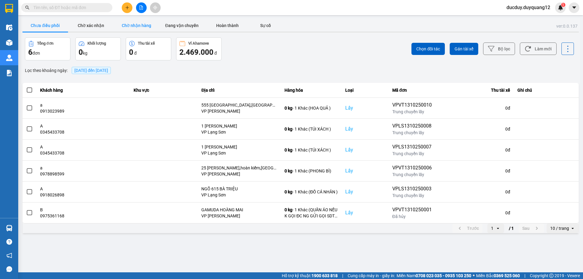
click at [137, 29] on button "Chờ nhận hàng" at bounding box center [137, 25] width 46 height 12
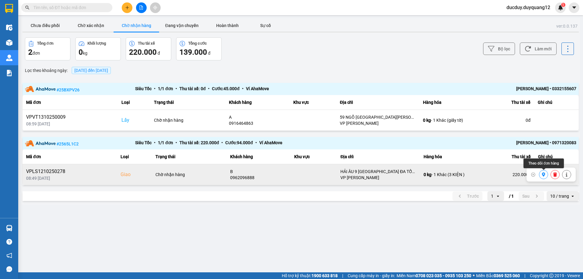
click at [543, 175] on icon at bounding box center [543, 174] width 3 height 4
click at [544, 175] on icon at bounding box center [543, 174] width 3 height 4
click at [556, 174] on icon at bounding box center [555, 174] width 4 height 4
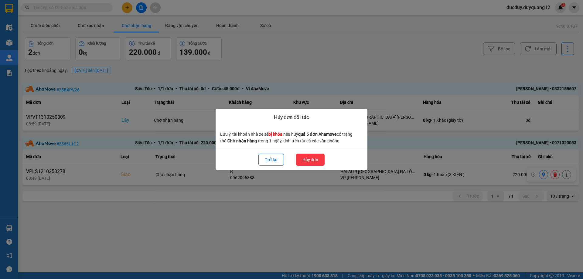
click at [309, 158] on button "Hủy đơn" at bounding box center [310, 160] width 29 height 12
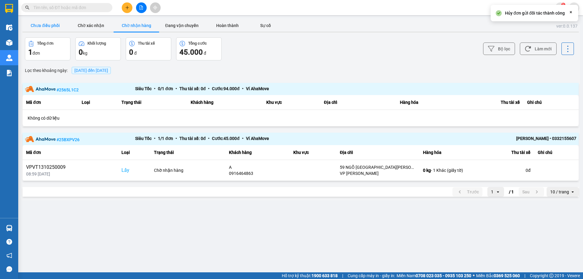
click at [53, 23] on button "Chưa điều phối" at bounding box center [45, 25] width 46 height 12
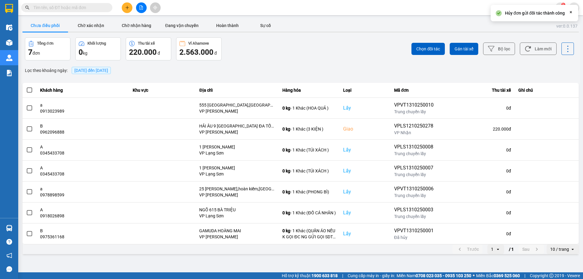
click at [575, 5] on div "Hủy đơn gửi đối tác thành công Close" at bounding box center [533, 13] width 87 height 16
click at [571, 12] on icon "Close" at bounding box center [570, 12] width 5 height 5
click at [573, 6] on icon "caret-down" at bounding box center [573, 7] width 5 height 5
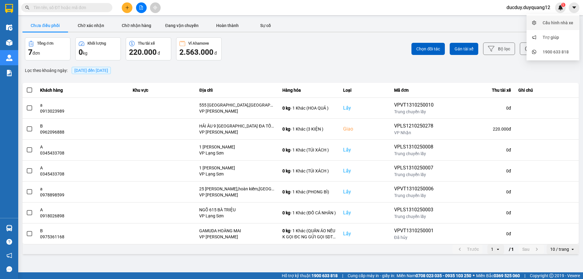
click at [559, 25] on div "Cấu hình nhà xe" at bounding box center [557, 22] width 31 height 7
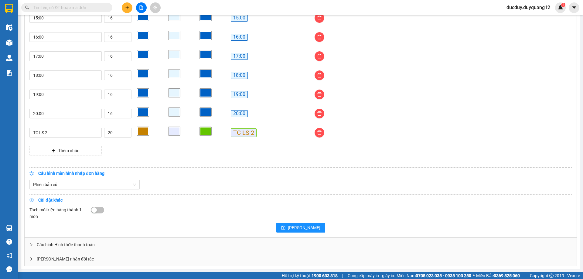
click at [107, 256] on div "[PERSON_NAME] nhận đối tác" at bounding box center [301, 259] width 552 height 14
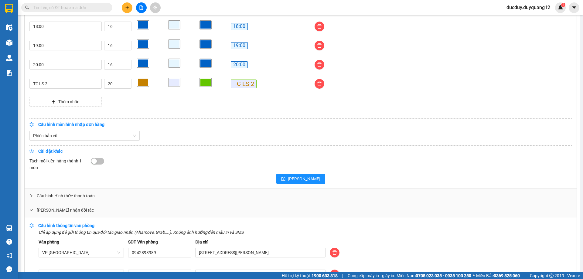
scroll to position [602, 0]
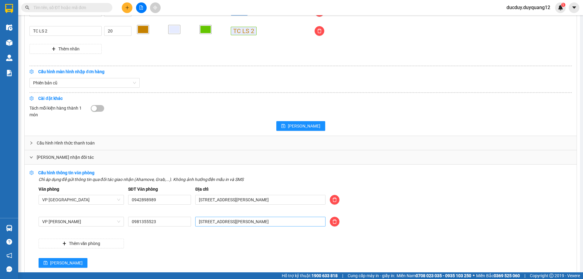
drag, startPoint x: 285, startPoint y: 228, endPoint x: 285, endPoint y: 222, distance: 5.8
click at [283, 225] on div "[STREET_ADDRESS][PERSON_NAME]" at bounding box center [260, 225] width 134 height 17
drag, startPoint x: 285, startPoint y: 222, endPoint x: 168, endPoint y: 224, distance: 117.5
click at [168, 224] on div "VP Minh Khai 0981355523 512 Minh Khai, Hai Bà Trưng, HÀ NỘI" at bounding box center [304, 225] width 537 height 17
type input "[PERSON_NAME] [GEOGRAPHIC_DATA],[GEOGRAPHIC_DATA],[GEOGRAPHIC_DATA]"
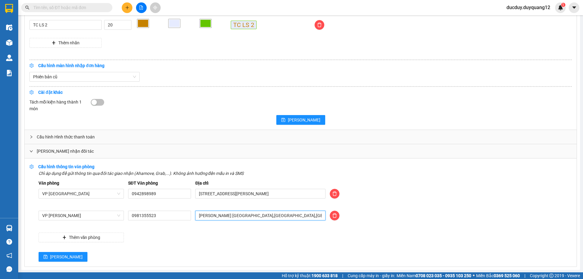
scroll to position [610, 0]
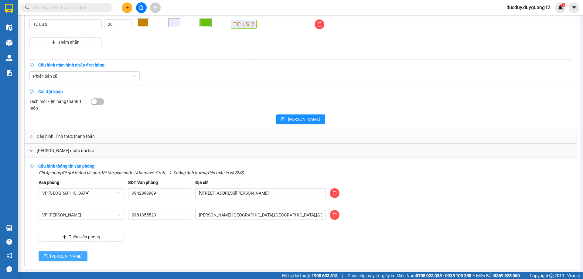
click at [51, 254] on span "[PERSON_NAME]" at bounding box center [66, 256] width 32 height 7
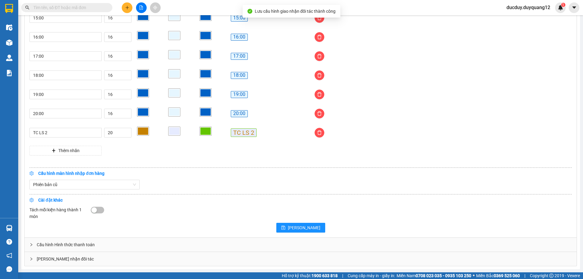
scroll to position [501, 0]
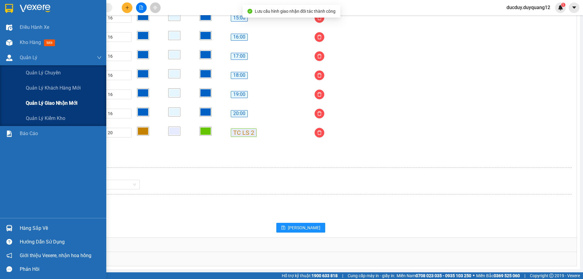
click at [47, 101] on span "Quản lý giao nhận mới" at bounding box center [52, 103] width 52 height 8
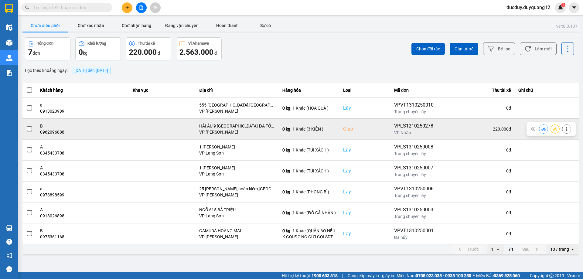
click at [30, 129] on span at bounding box center [29, 128] width 5 height 5
click at [26, 126] on input "checkbox" at bounding box center [26, 126] width 0 height 0
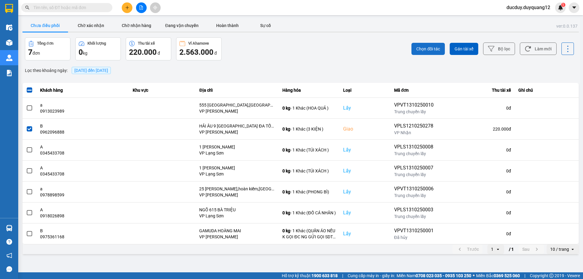
click at [430, 45] on button "Chọn đối tác" at bounding box center [427, 49] width 33 height 12
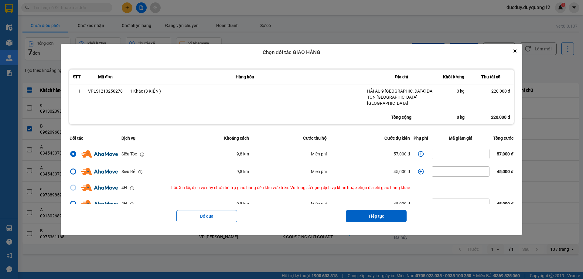
click at [419, 151] on icon "dialog" at bounding box center [421, 154] width 6 height 6
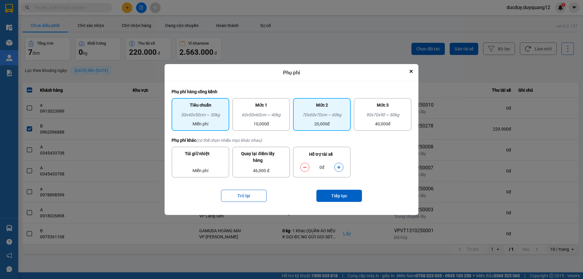
click at [324, 123] on div "20,000đ" at bounding box center [322, 123] width 50 height 7
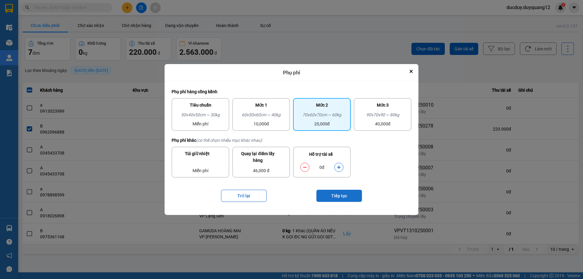
click at [347, 195] on button "Tiếp tục" at bounding box center [339, 196] width 46 height 12
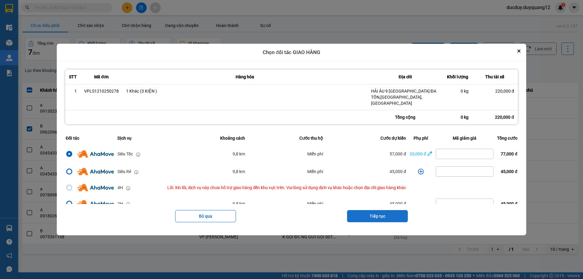
click at [394, 210] on button "Tiếp tục" at bounding box center [377, 216] width 61 height 12
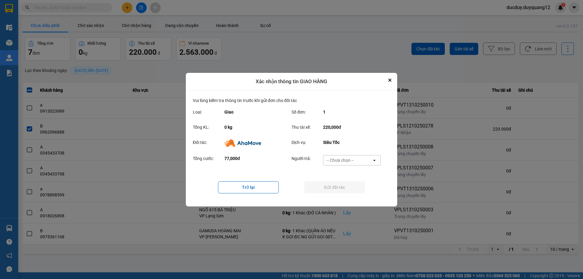
click at [361, 158] on div "-- Chưa chọn --" at bounding box center [347, 160] width 49 height 10
drag, startPoint x: 363, startPoint y: 196, endPoint x: 363, endPoint y: 191, distance: 5.5
click at [363, 195] on div "Ví Ahamove" at bounding box center [352, 194] width 58 height 11
click at [363, 191] on button "Gửi đối tác" at bounding box center [334, 187] width 61 height 12
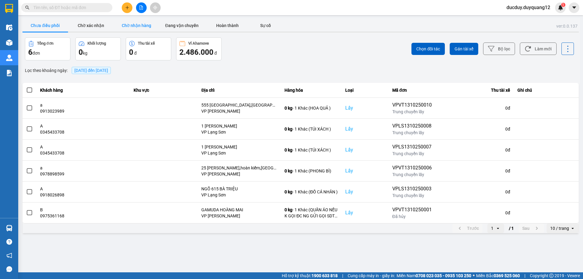
click at [137, 22] on button "Chờ nhận hàng" at bounding box center [137, 25] width 46 height 12
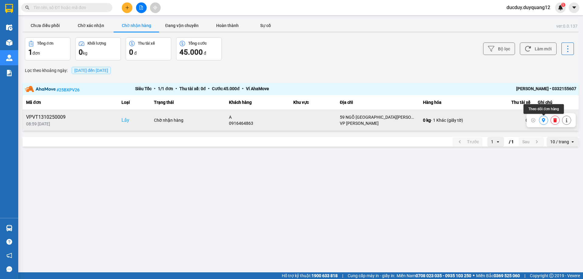
click at [541, 120] on icon at bounding box center [543, 120] width 4 height 4
click at [174, 23] on button "Đang vận chuyển" at bounding box center [182, 25] width 46 height 12
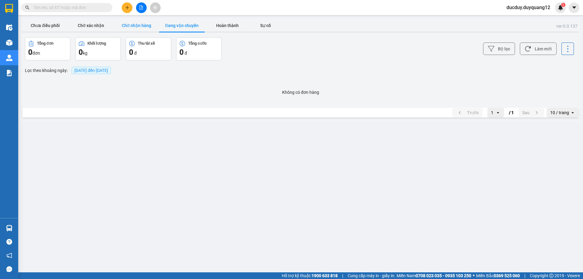
click at [142, 25] on button "Chờ nhận hàng" at bounding box center [137, 25] width 46 height 12
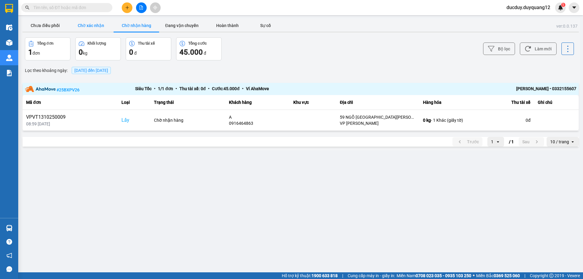
click at [90, 25] on button "Chờ xác nhận" at bounding box center [91, 25] width 46 height 12
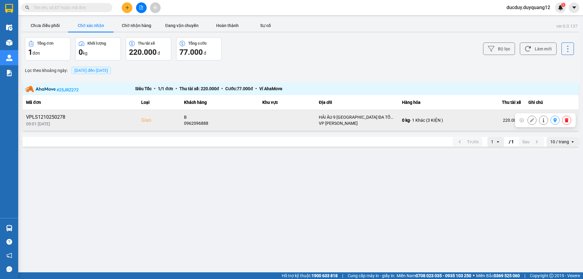
click at [553, 119] on icon at bounding box center [555, 120] width 4 height 4
click at [33, 22] on button "Chưa điều phối" at bounding box center [45, 25] width 46 height 12
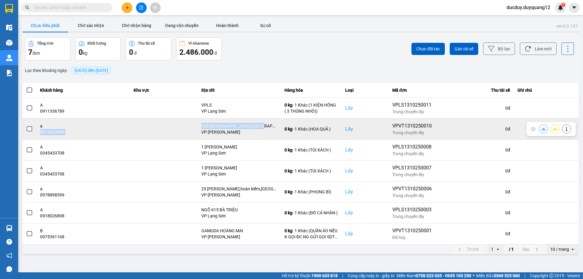
drag, startPoint x: 270, startPoint y: 125, endPoint x: 36, endPoint y: 135, distance: 233.3
click at [36, 135] on tr "a 0913023989 555 THỤY KHUÊ,TÂY HỒ,HÀ NỘI VP Minh Khai 0 kg - 1 Khác (HOA QUẢ ) …" at bounding box center [300, 128] width 556 height 21
